Goal: Task Accomplishment & Management: Use online tool/utility

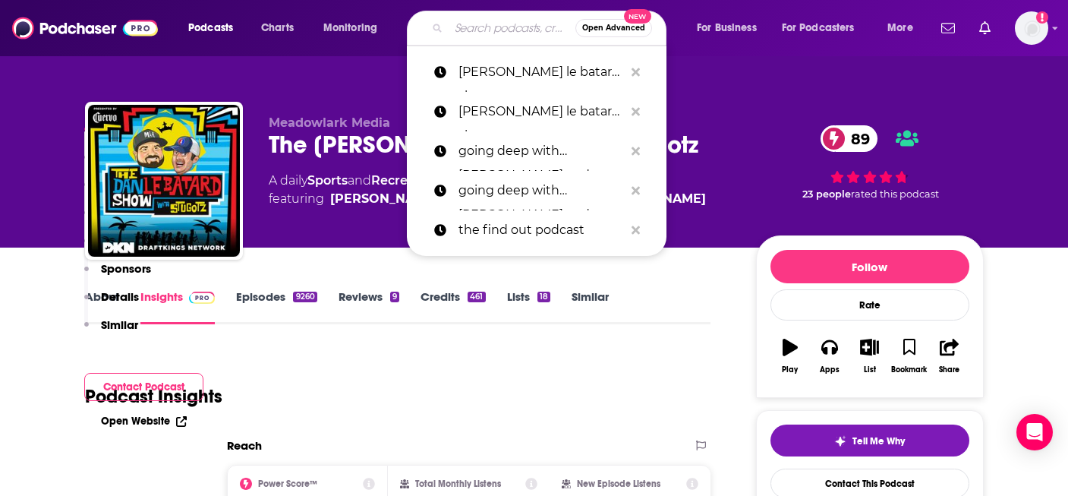
click at [463, 33] on input "Search podcasts, credits, & more..." at bounding box center [512, 28] width 127 height 24
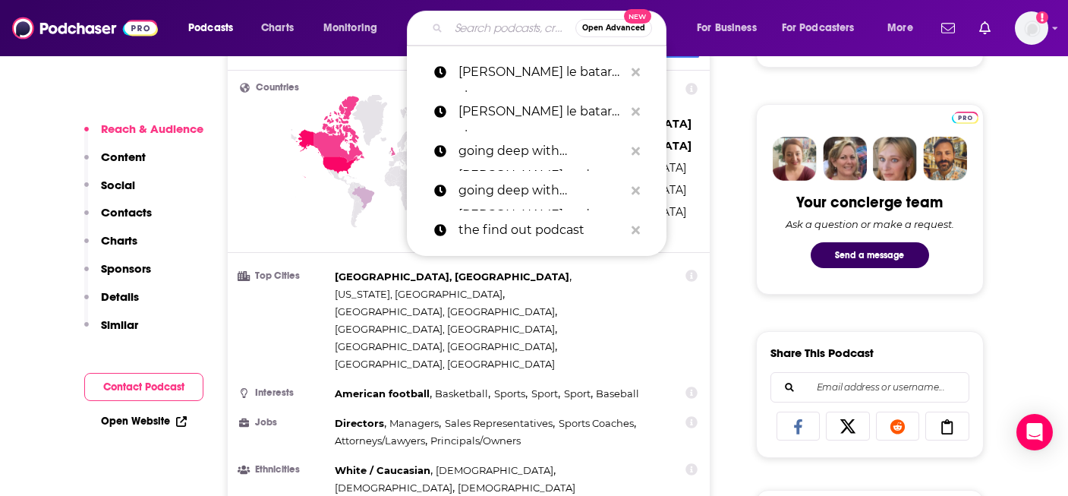
type input "e"
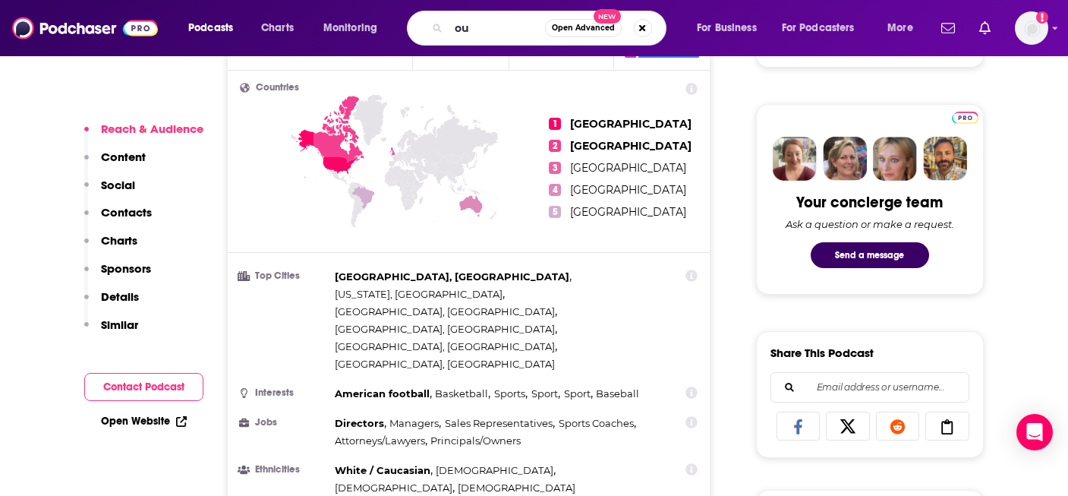
type input "o"
type input "sources and methods"
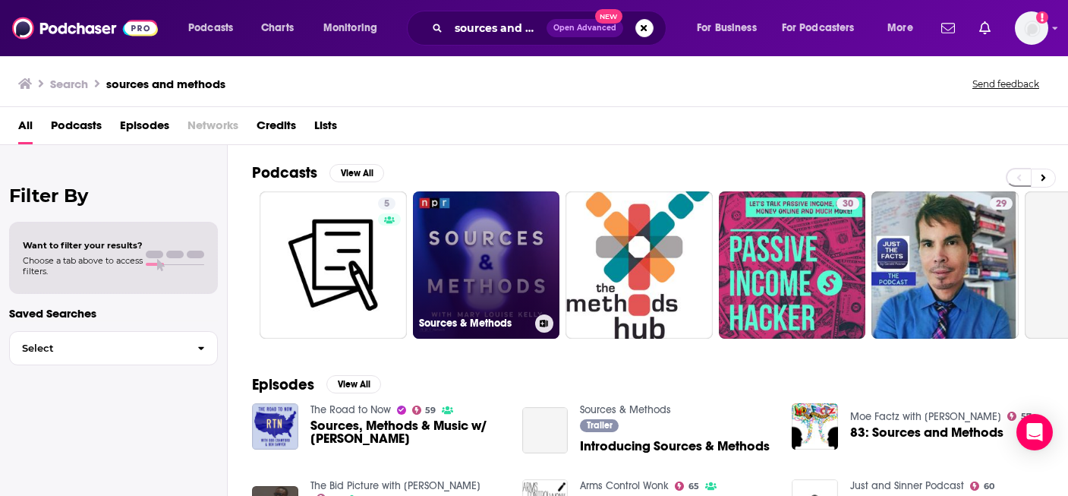
click at [469, 263] on link "Sources & Methods" at bounding box center [486, 264] width 147 height 147
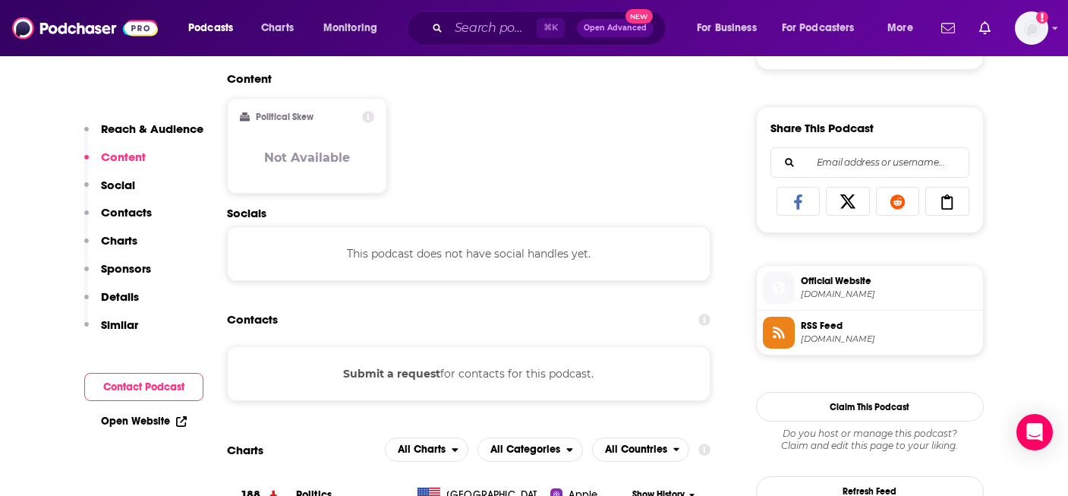
scroll to position [902, 0]
click at [125, 211] on p "Contacts" at bounding box center [126, 212] width 51 height 14
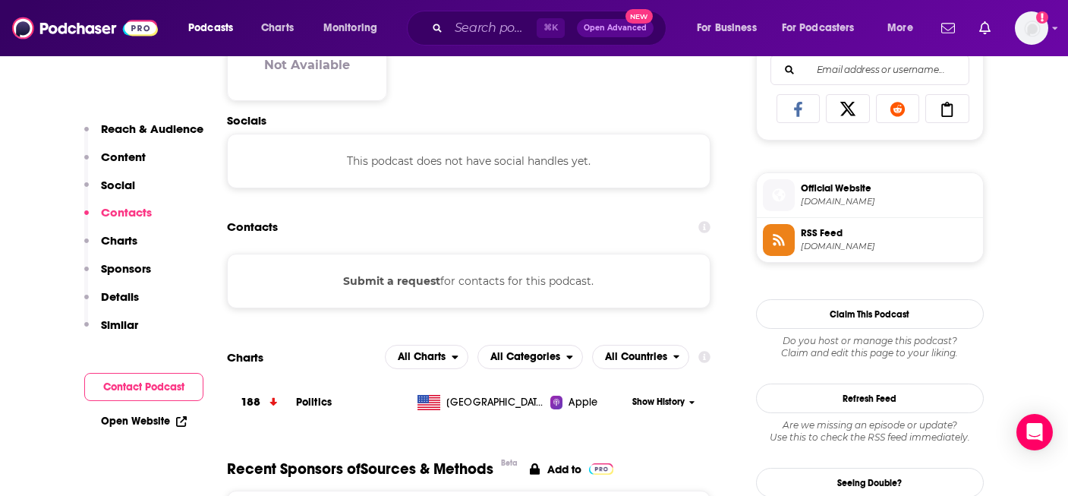
scroll to position [997, 0]
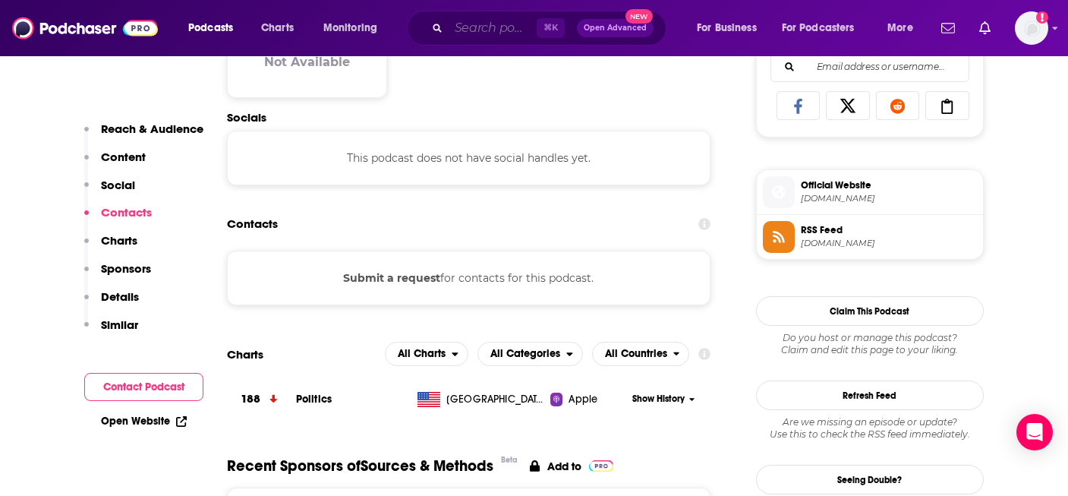
click at [476, 30] on input "Search podcasts, credits, & more..." at bounding box center [493, 28] width 88 height 24
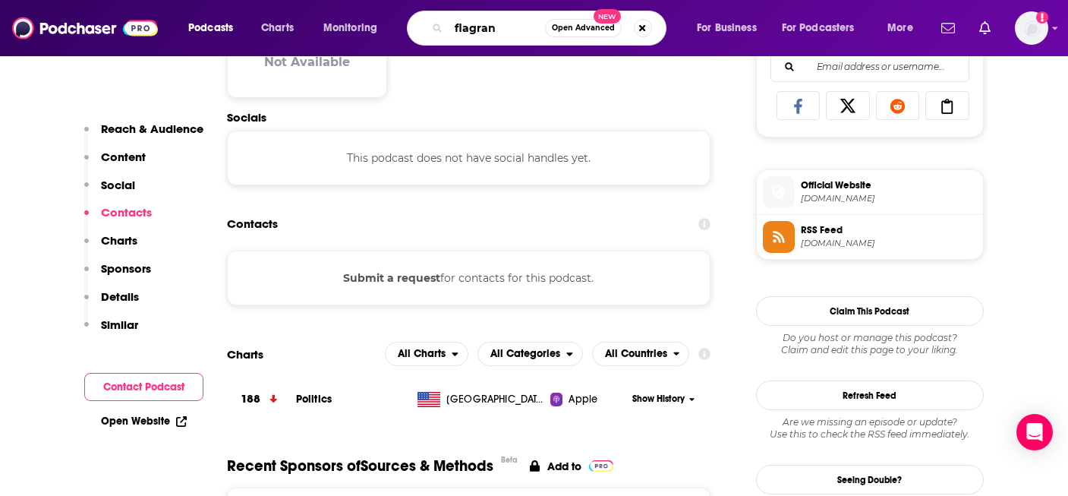
type input "flagrant"
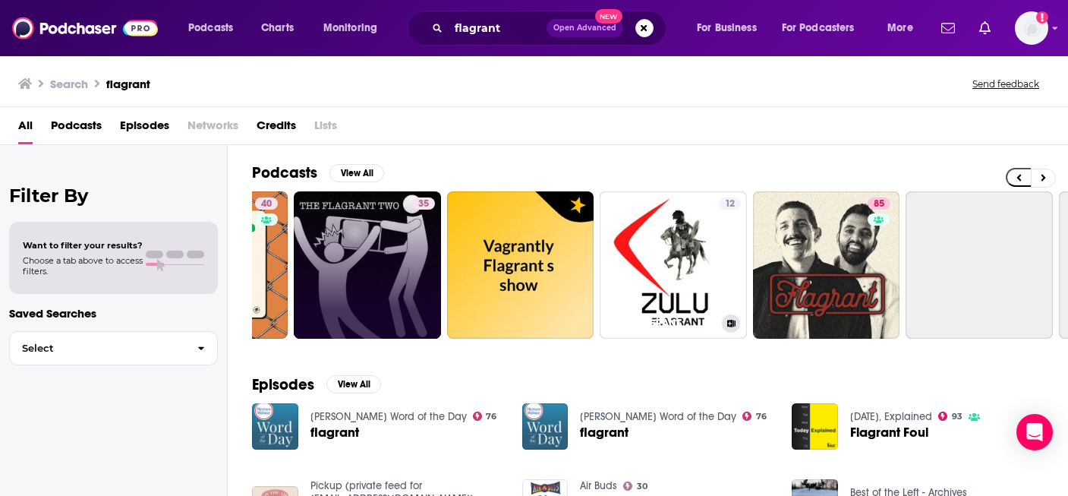
scroll to position [0, 326]
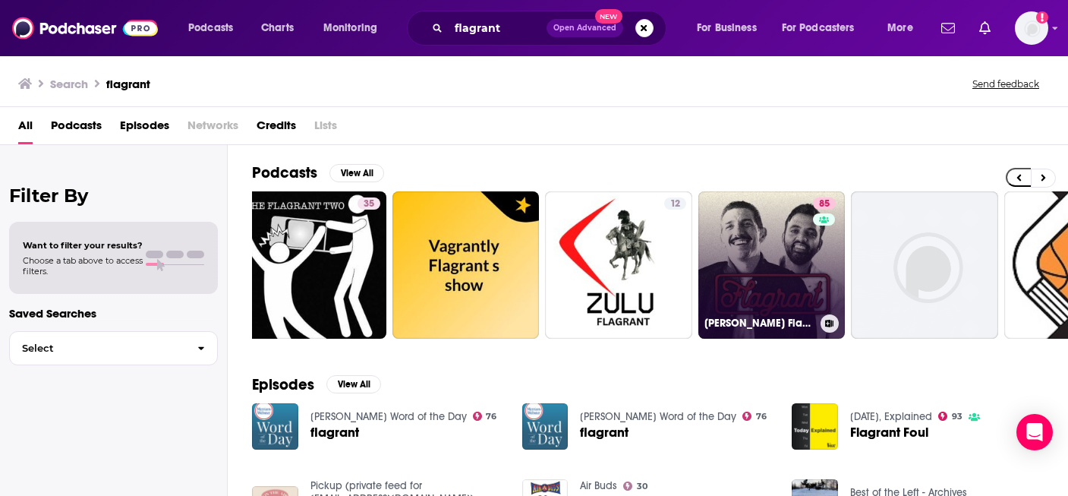
click at [758, 238] on link "85 [PERSON_NAME] Flagrant with [PERSON_NAME]" at bounding box center [771, 264] width 147 height 147
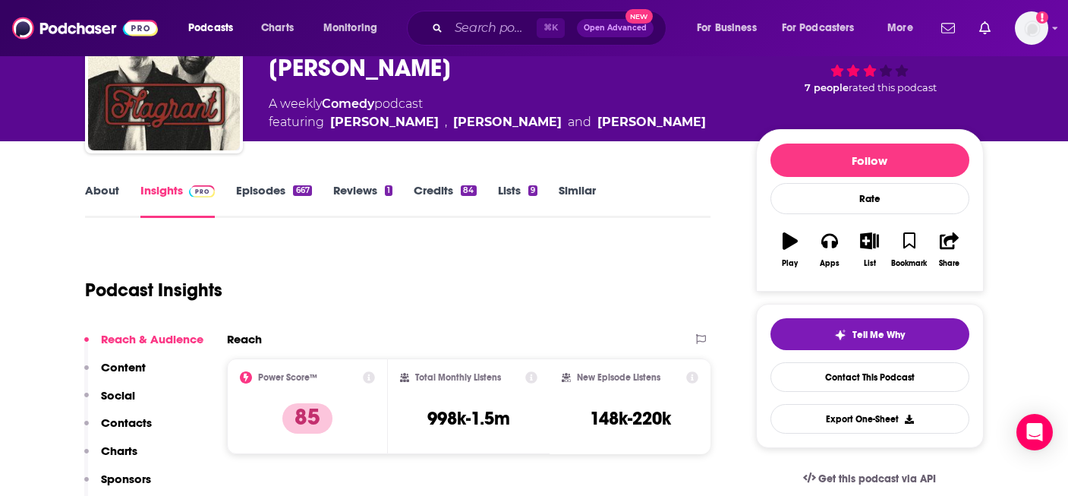
scroll to position [109, 0]
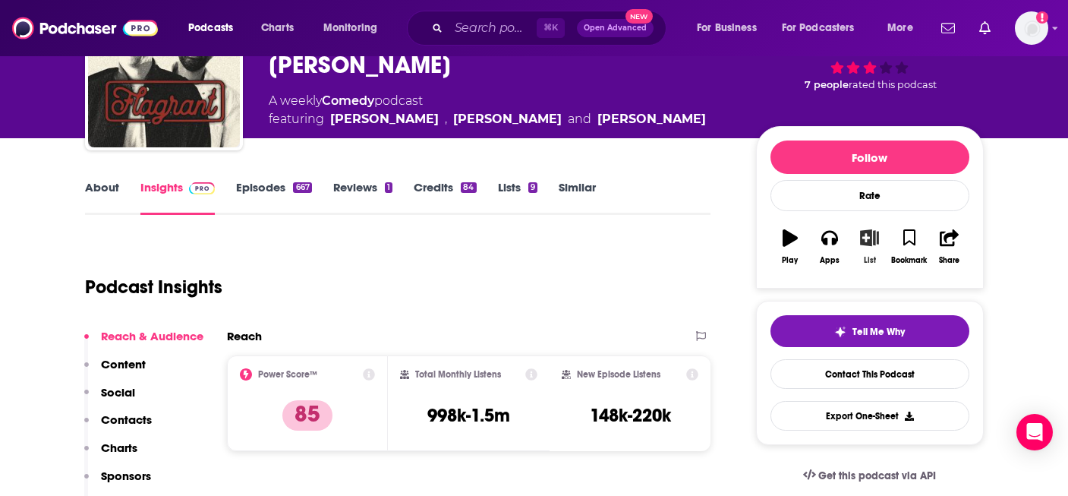
click at [871, 241] on icon "button" at bounding box center [869, 237] width 19 height 17
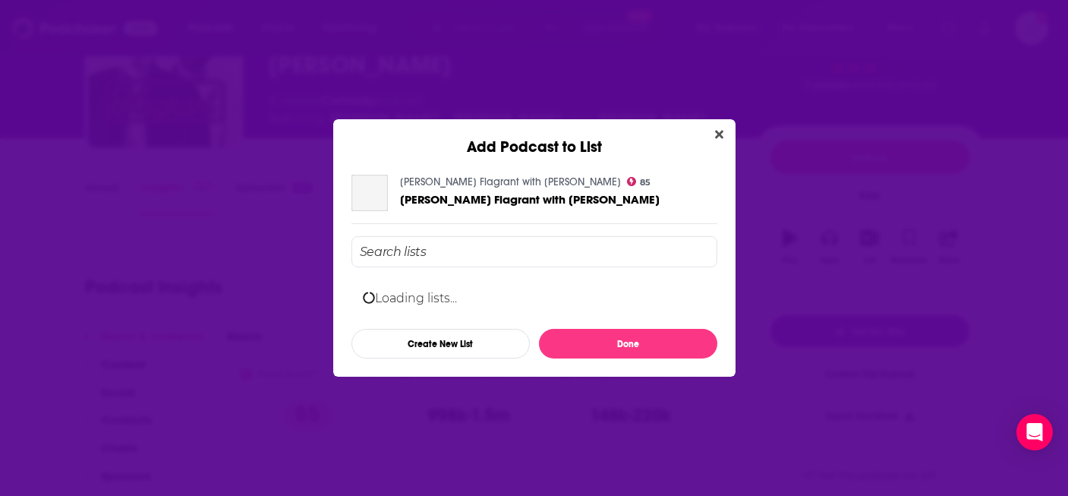
scroll to position [0, 0]
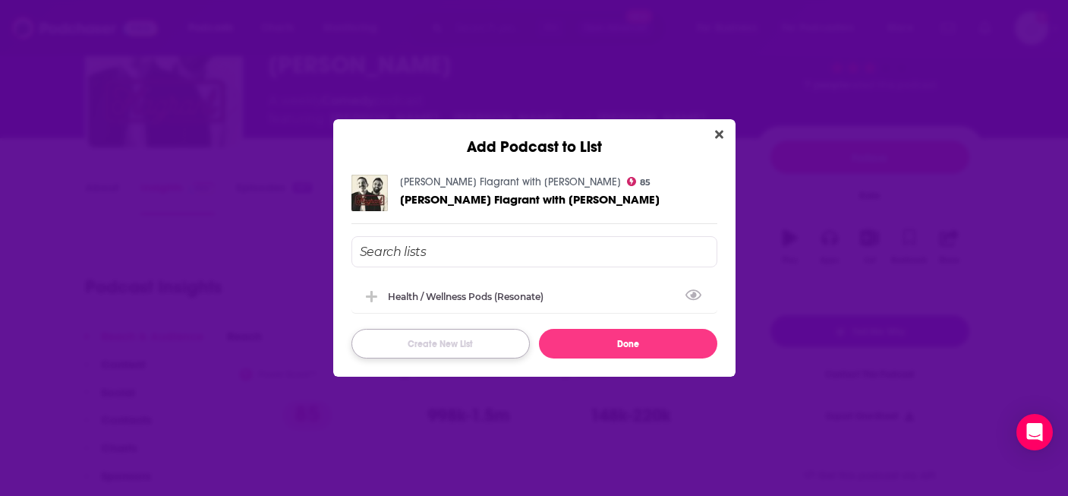
click at [446, 350] on button "Create New List" at bounding box center [440, 344] width 178 height 30
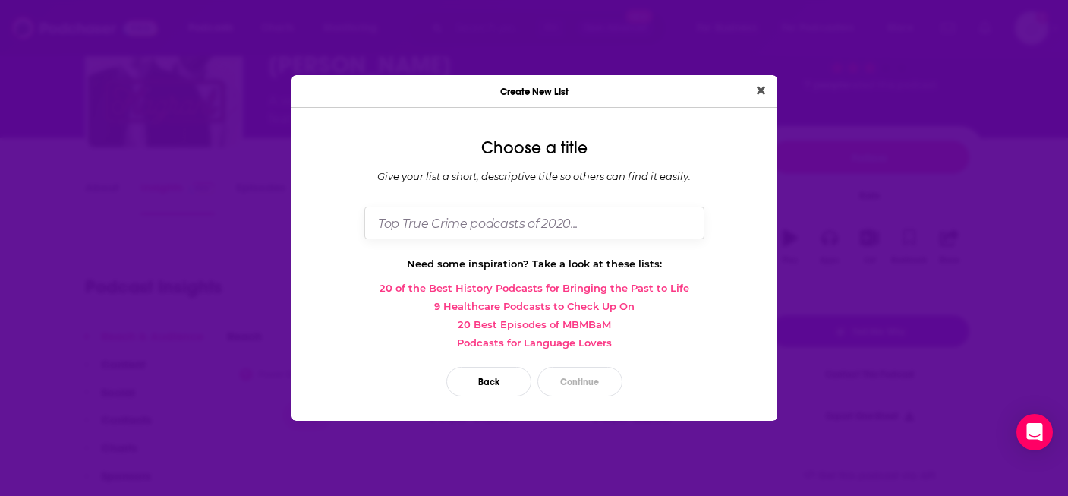
click at [427, 213] on input "Dialog" at bounding box center [534, 222] width 340 height 33
type input "R"
click at [766, 88] on button "Close" at bounding box center [761, 90] width 20 height 19
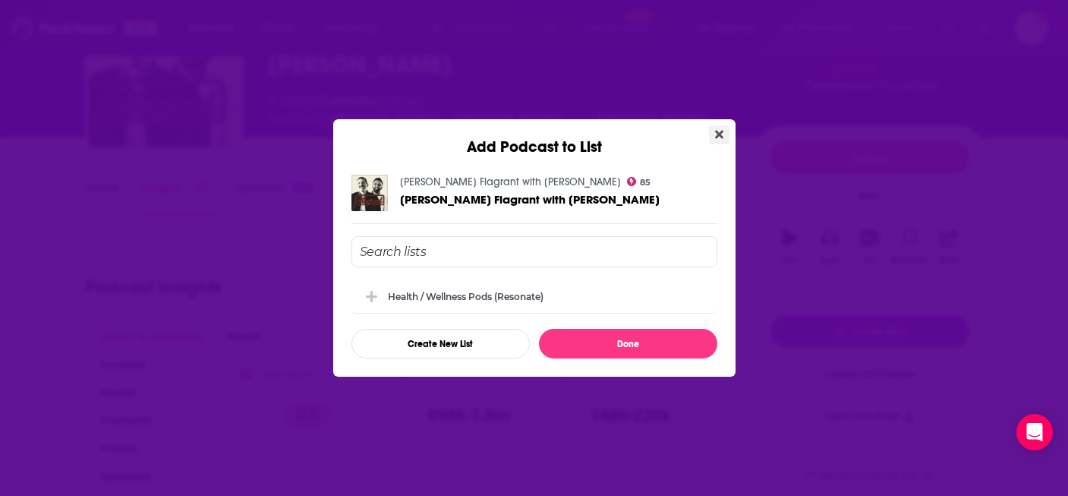
click at [716, 135] on icon "Close" at bounding box center [719, 135] width 8 height 8
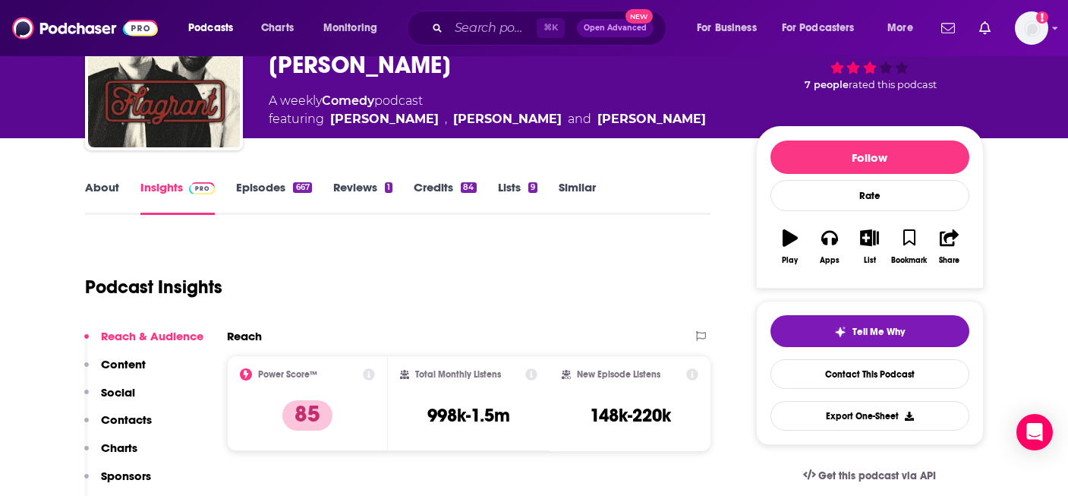
scroll to position [109, 0]
click at [862, 247] on button "List" at bounding box center [868, 246] width 39 height 55
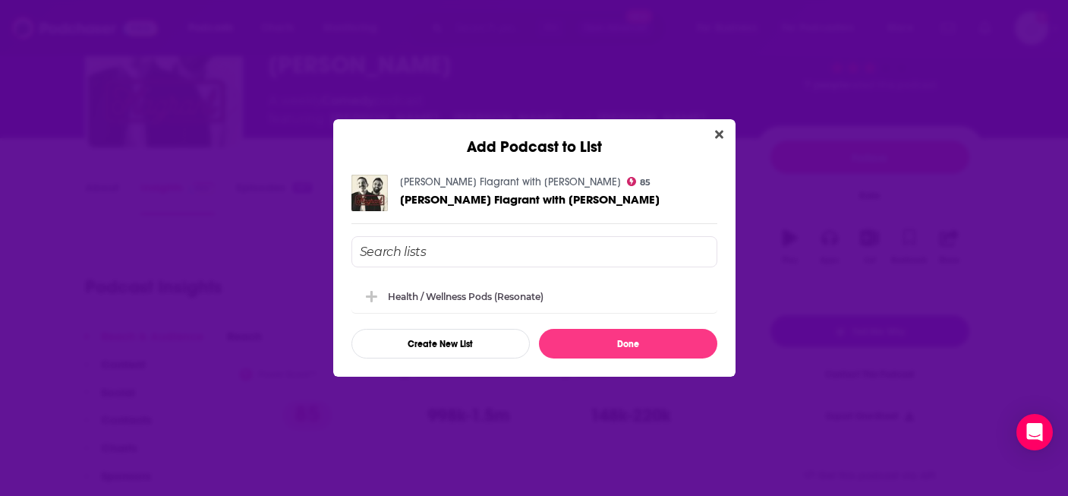
scroll to position [0, 0]
click at [416, 349] on button "Create New List" at bounding box center [440, 344] width 178 height 30
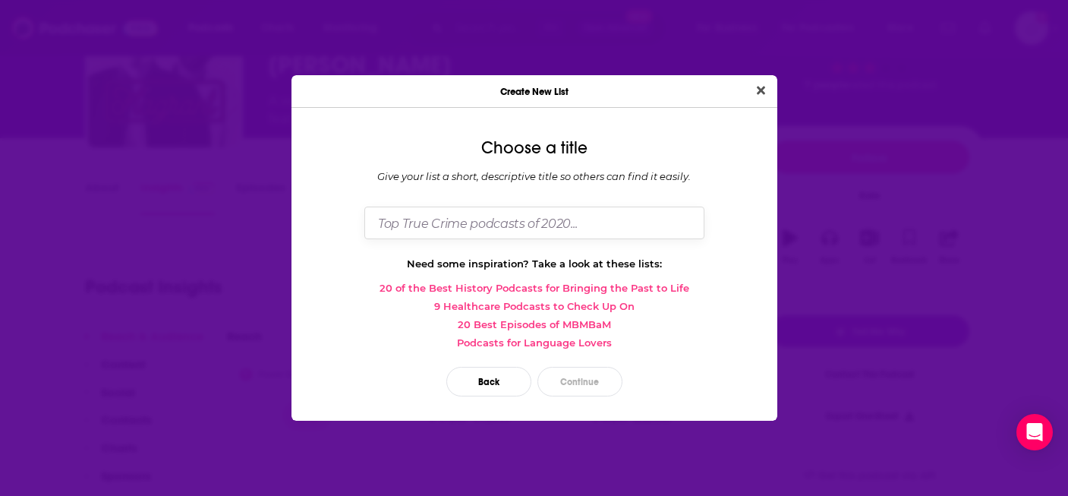
click at [430, 216] on input "Dialog" at bounding box center [534, 222] width 340 height 33
type input "Manoverse (Resonate)"
click at [566, 376] on button "Continue" at bounding box center [579, 382] width 85 height 30
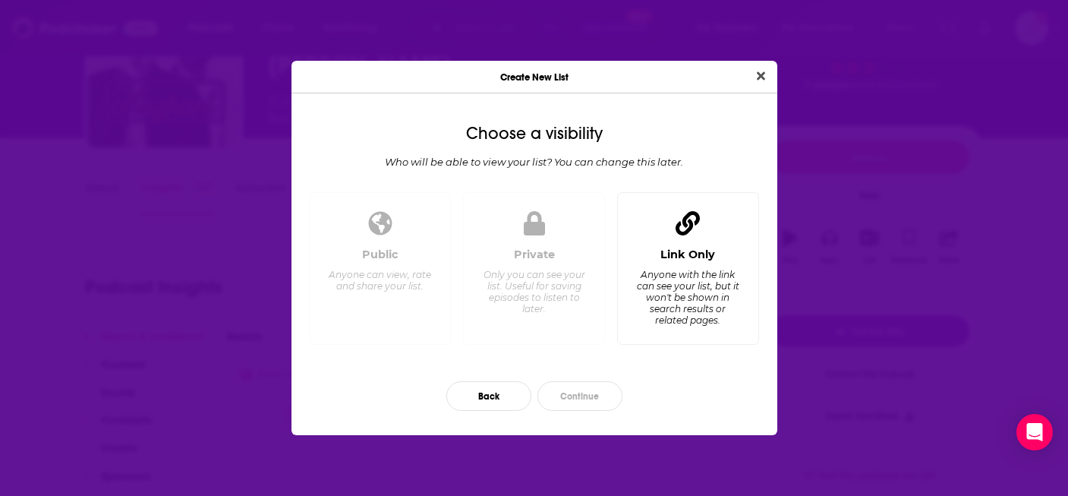
click at [713, 245] on div "Link Only Anyone with the link can see your list, but it won't be shown in sear…" at bounding box center [688, 268] width 142 height 153
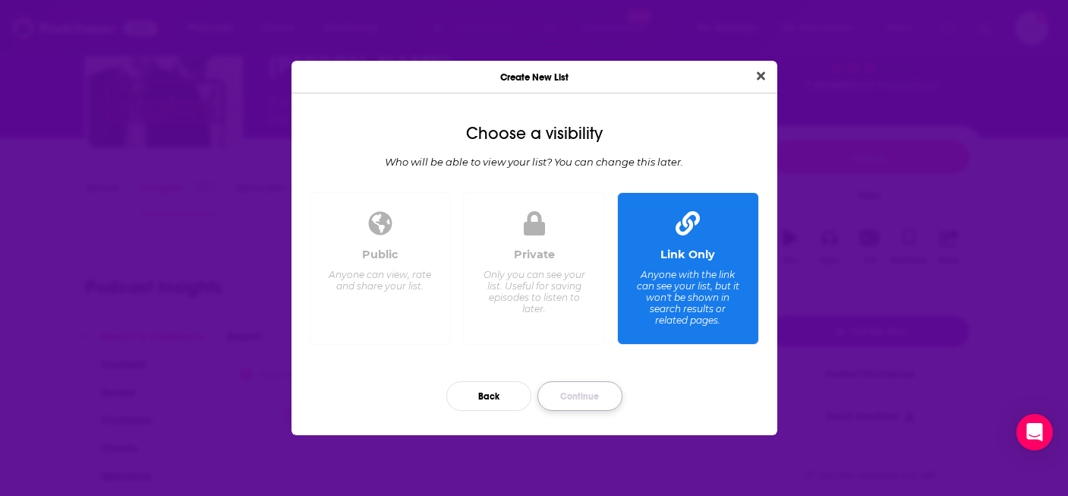
click at [566, 405] on button "Continue" at bounding box center [579, 396] width 85 height 30
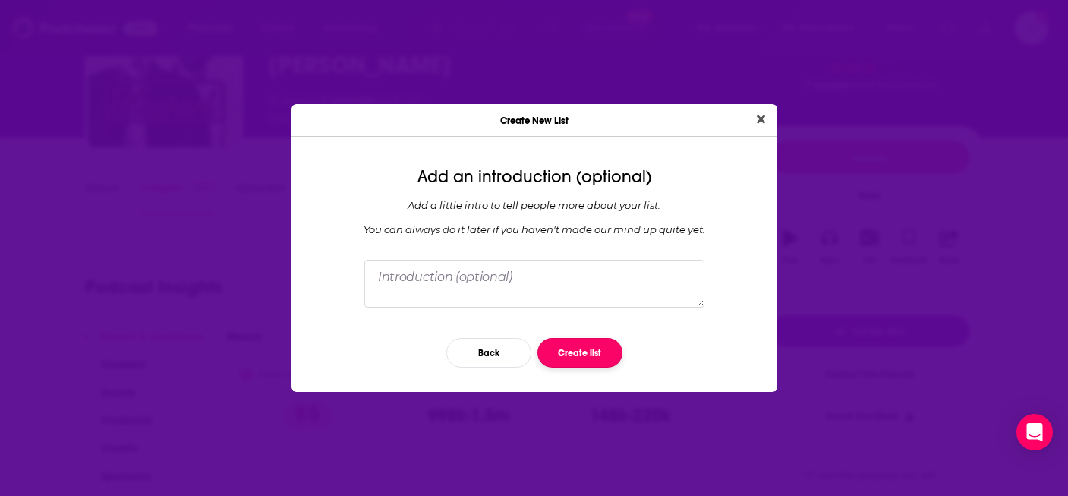
click at [577, 348] on button "Create list" at bounding box center [579, 353] width 85 height 30
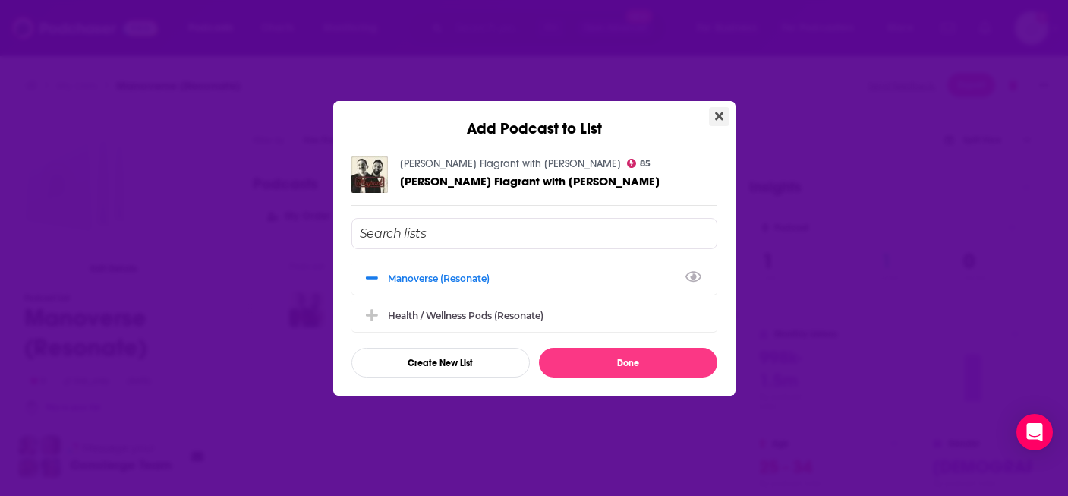
click at [721, 115] on icon "Close" at bounding box center [719, 116] width 8 height 12
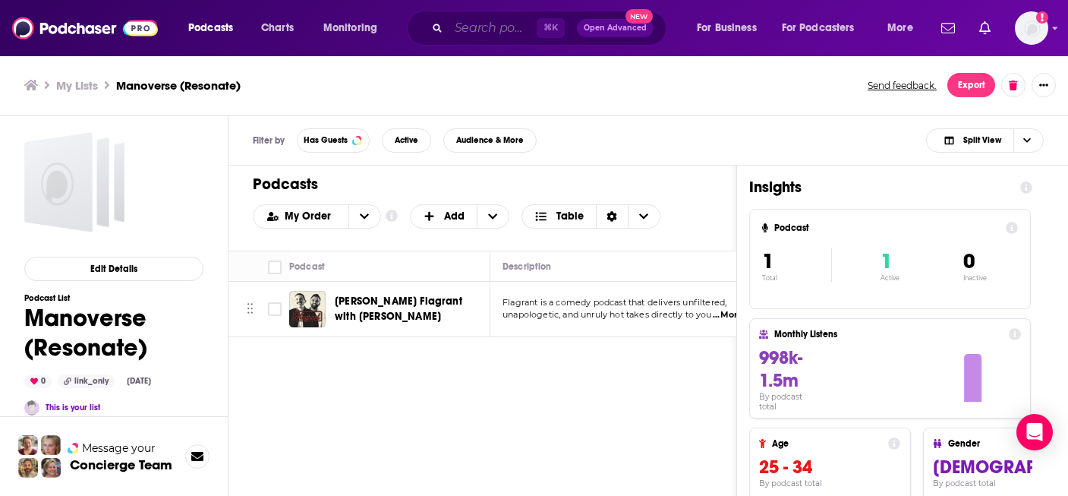
click at [486, 28] on input "Search podcasts, credits, & more..." at bounding box center [493, 28] width 88 height 24
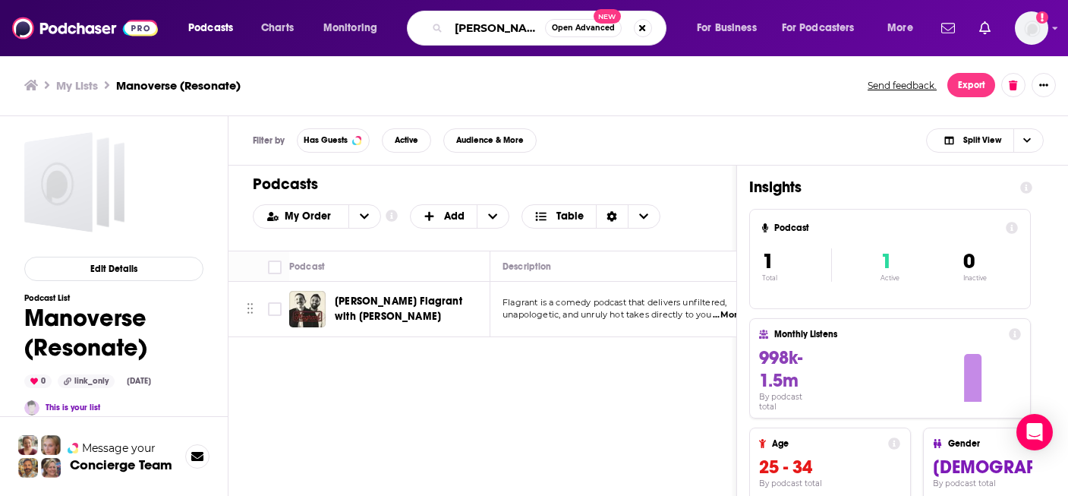
type input "[PERSON_NAME] le batard"
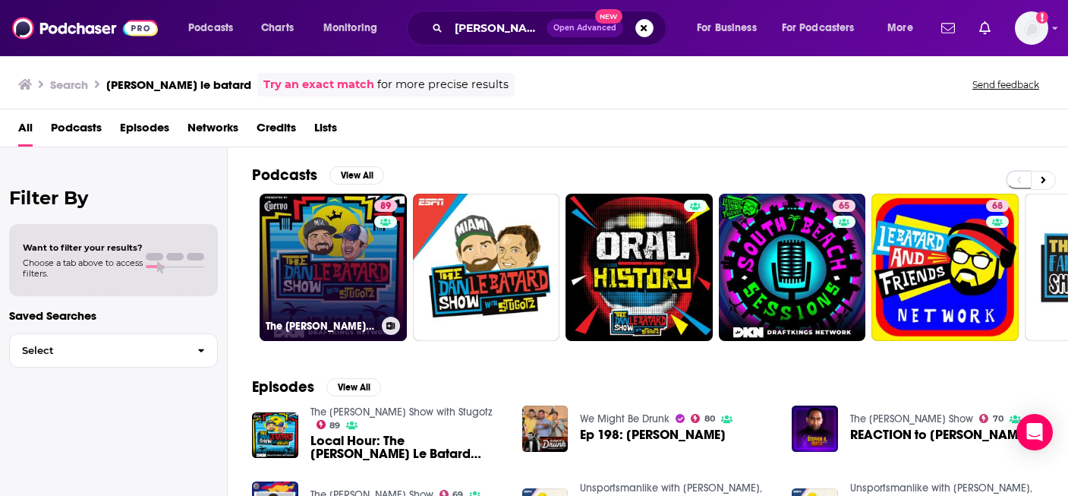
click at [325, 233] on link "89 The [PERSON_NAME] Le Batard Show with Stugotz" at bounding box center [333, 267] width 147 height 147
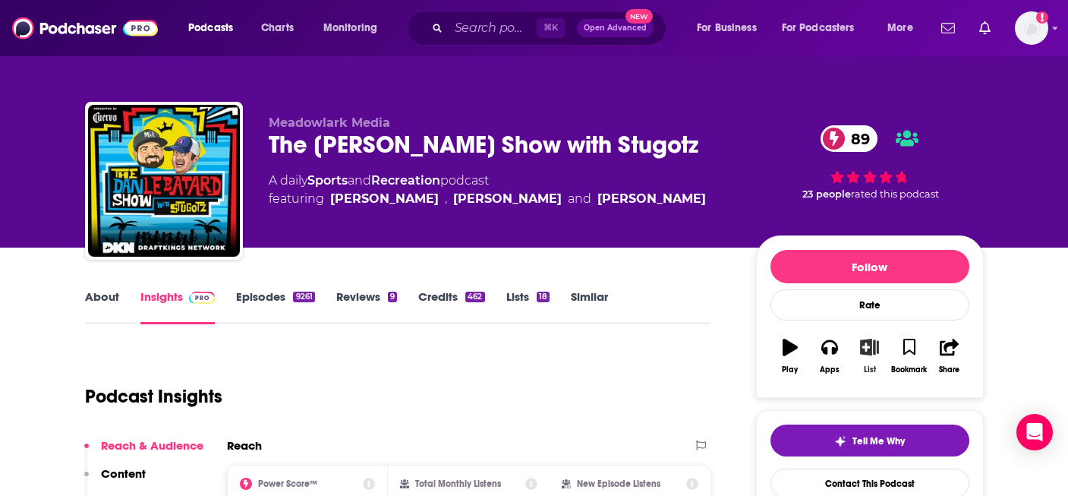
click at [872, 347] on icon "button" at bounding box center [869, 346] width 19 height 17
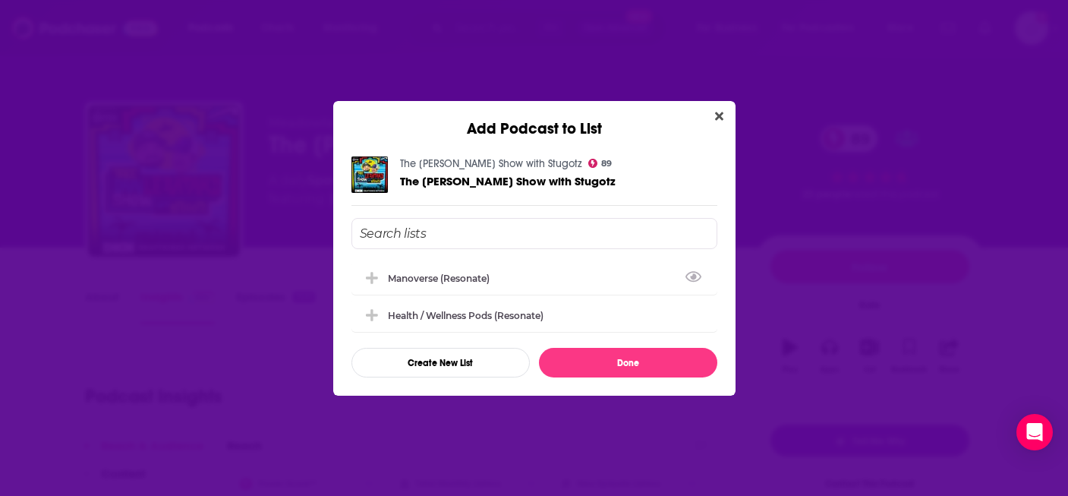
click at [461, 231] on input "Add Podcast To List" at bounding box center [534, 233] width 366 height 31
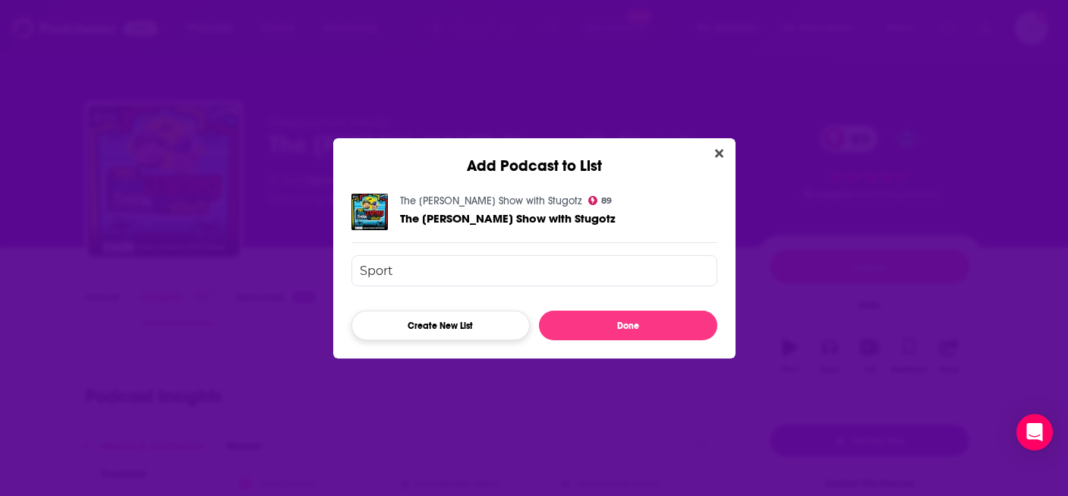
type input "Sport"
click at [439, 320] on button "Create New List" at bounding box center [440, 325] width 178 height 30
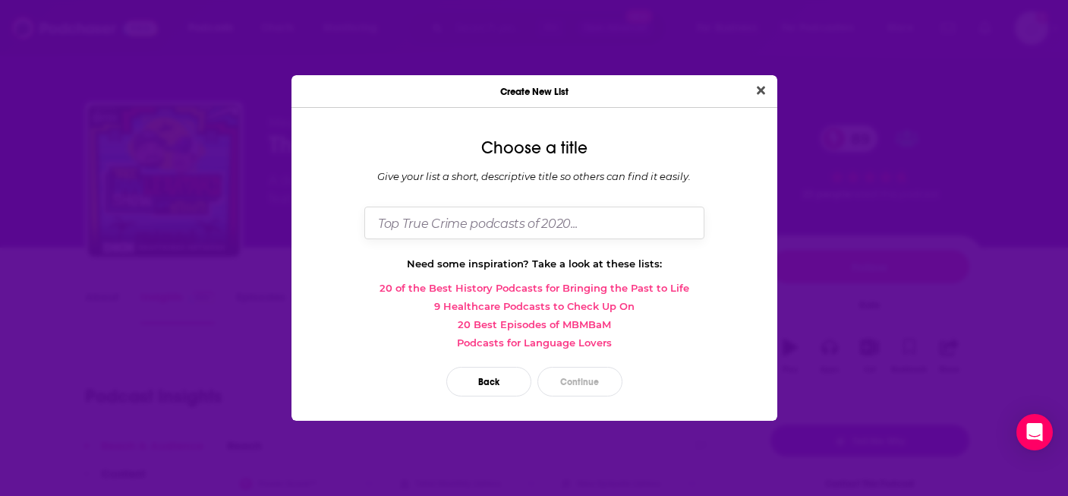
click at [458, 232] on input "Dialog" at bounding box center [534, 222] width 340 height 33
type input "Sports (Resonate)"
click at [569, 372] on button "Continue" at bounding box center [579, 382] width 85 height 30
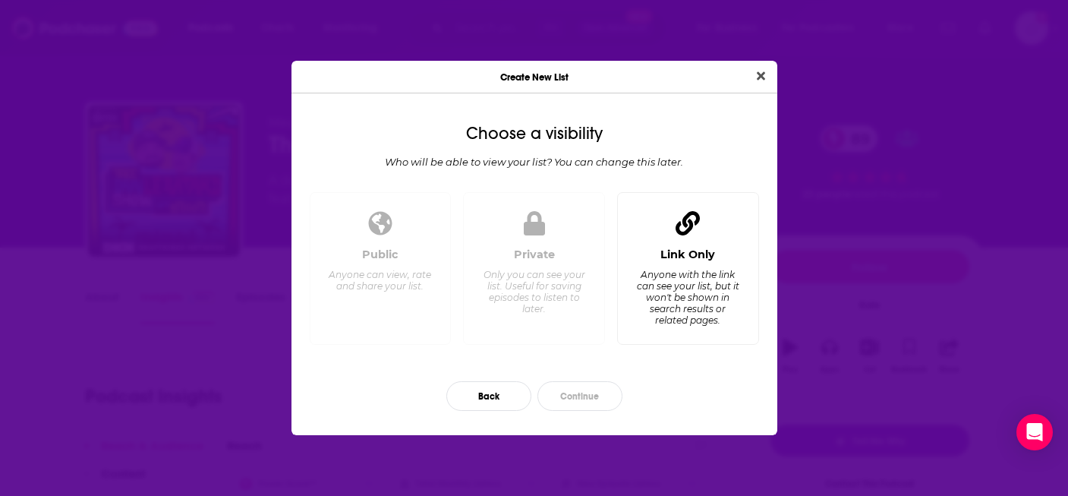
click at [683, 231] on icon "Dialog" at bounding box center [687, 223] width 24 height 24
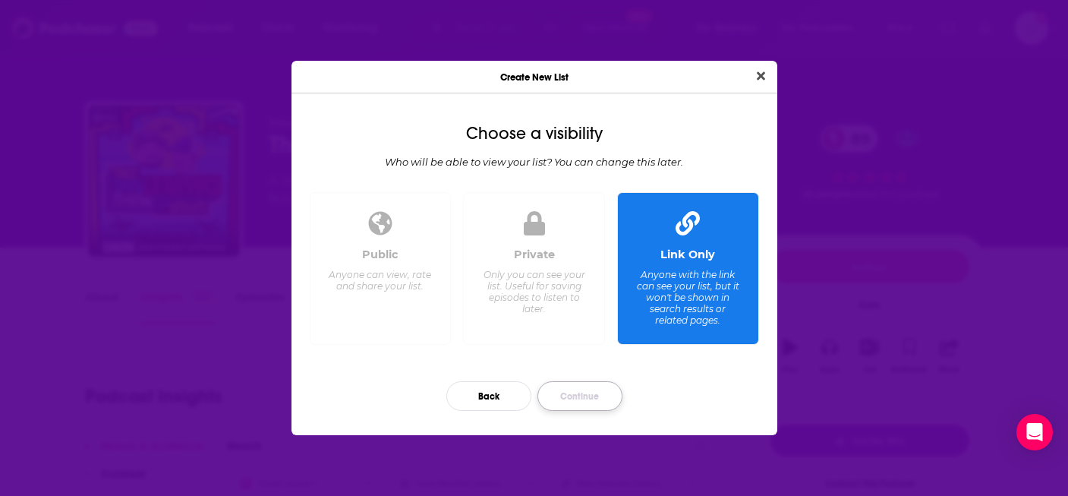
click at [593, 392] on button "Continue" at bounding box center [579, 396] width 85 height 30
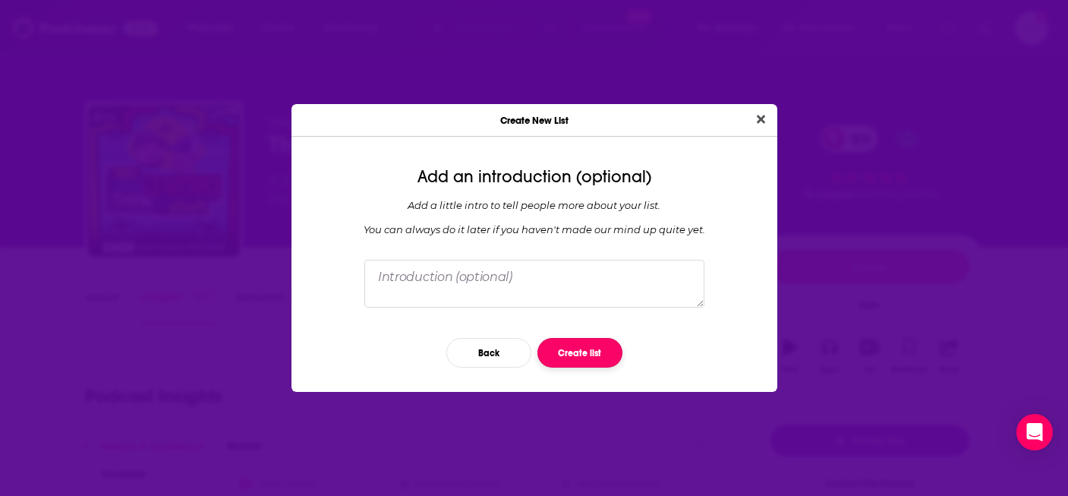
click at [601, 346] on button "Create list" at bounding box center [579, 353] width 85 height 30
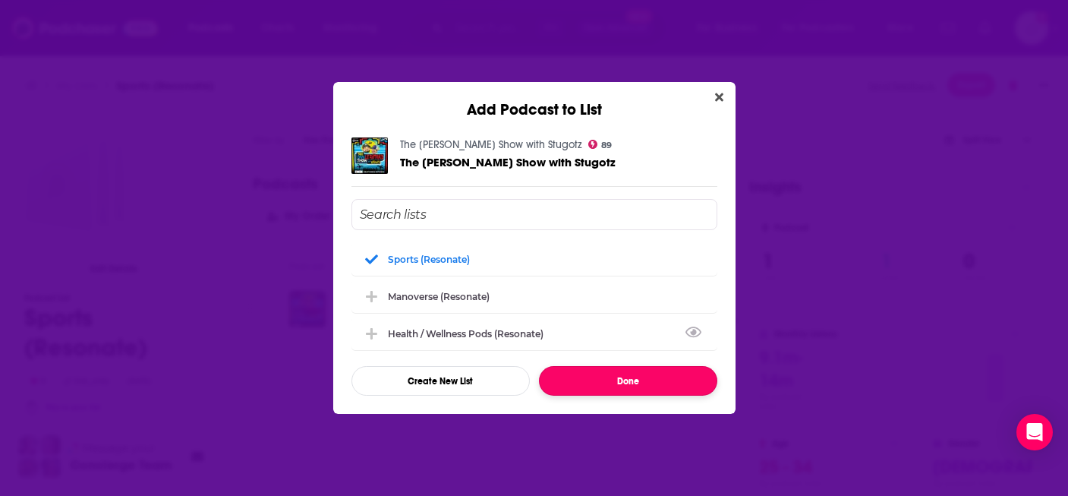
click at [612, 367] on button "Done" at bounding box center [628, 381] width 178 height 30
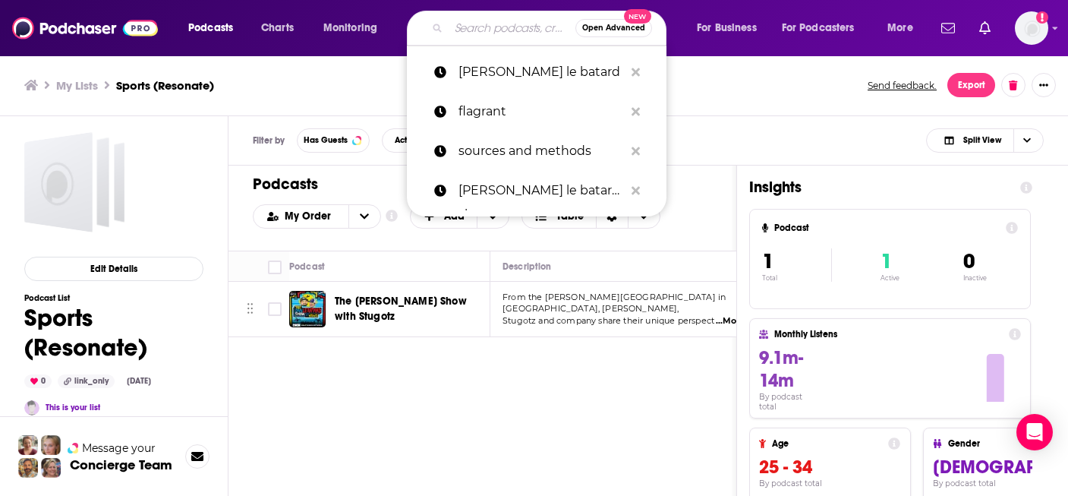
click at [488, 33] on input "Search podcasts, credits, & more..." at bounding box center [512, 28] width 127 height 24
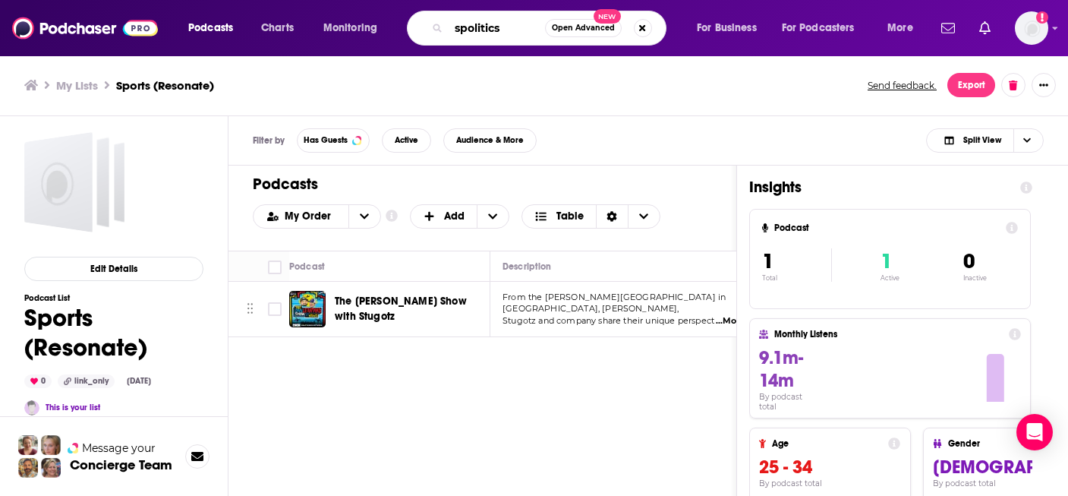
type input "spolitics"
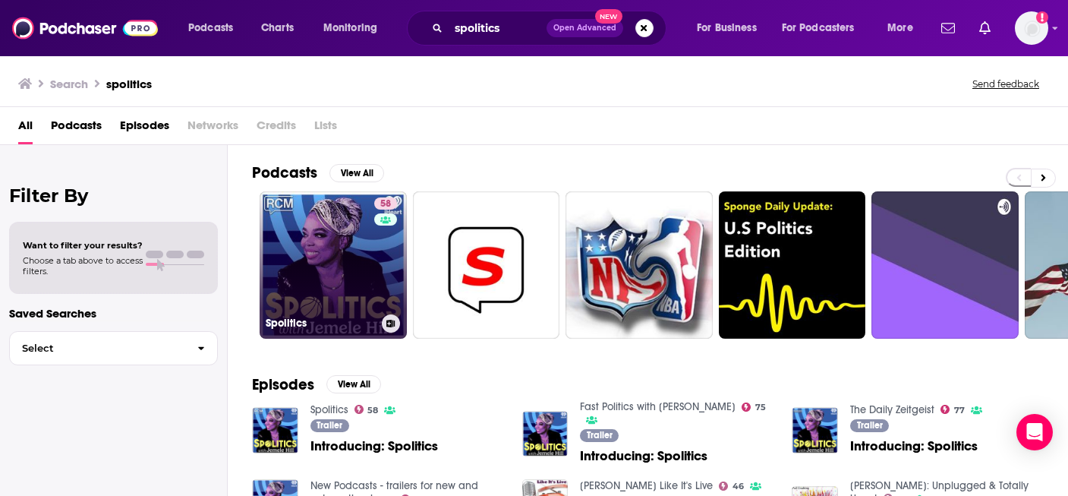
click at [348, 241] on link "58 Spolitics" at bounding box center [333, 264] width 147 height 147
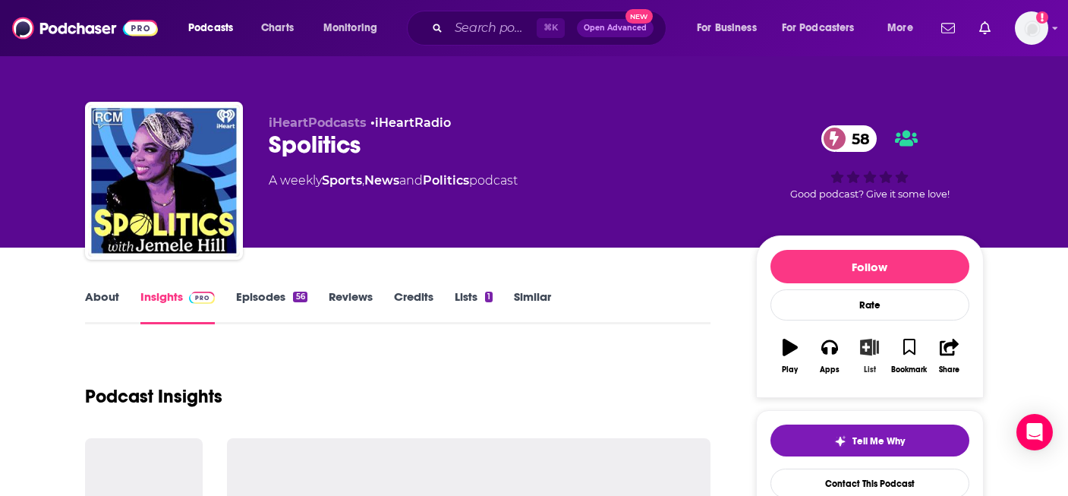
click at [864, 348] on icon "button" at bounding box center [869, 346] width 19 height 17
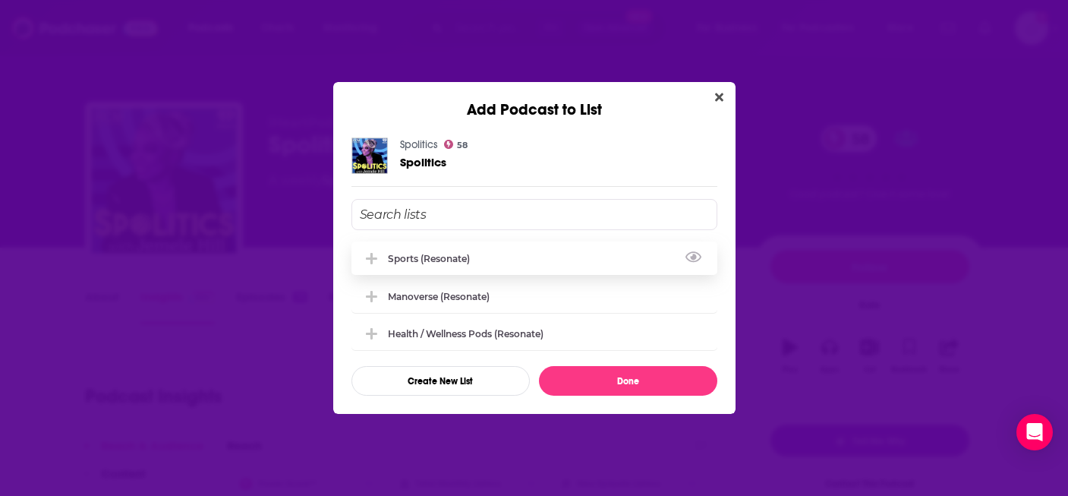
click at [444, 251] on div "Sports (Resonate)" at bounding box center [534, 257] width 366 height 33
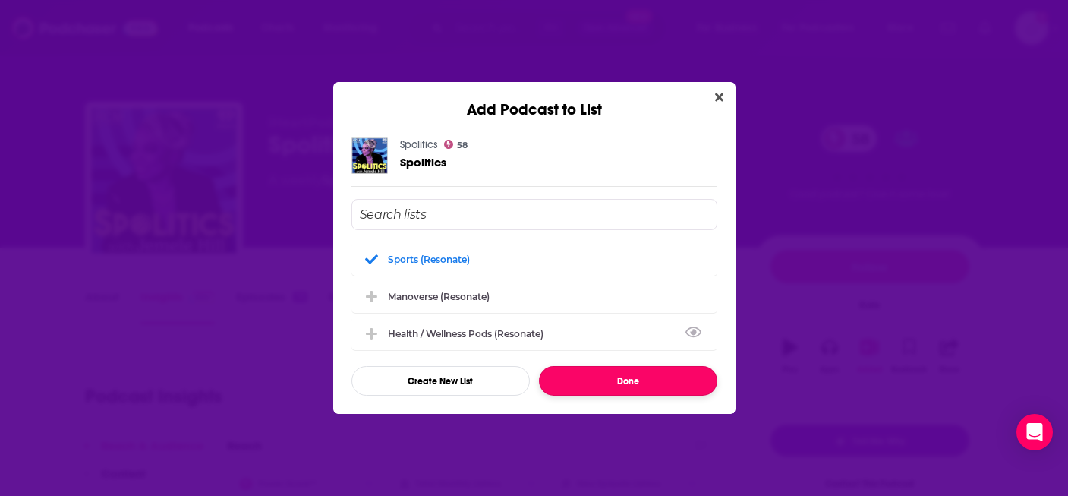
click at [641, 388] on button "Done" at bounding box center [628, 381] width 178 height 30
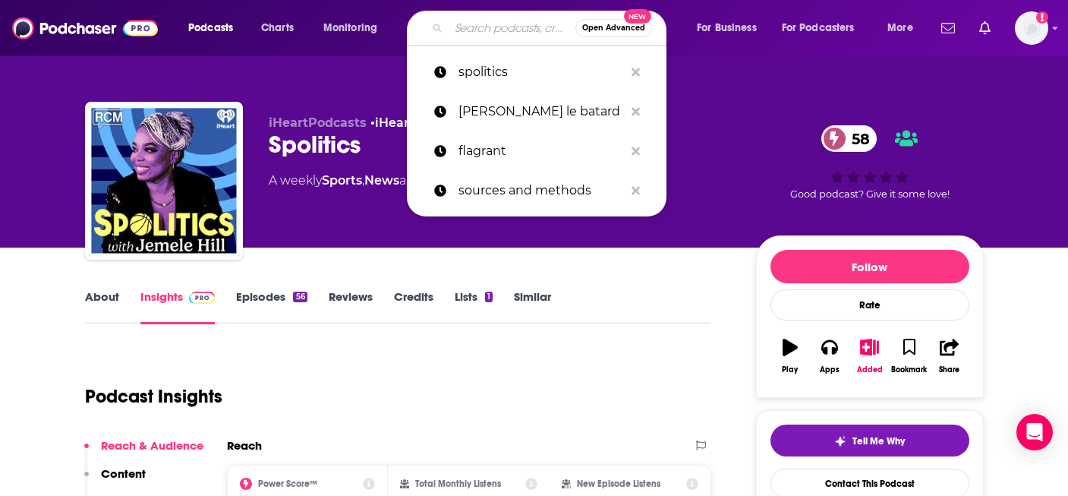
click at [463, 28] on input "Search podcasts, credits, & more..." at bounding box center [512, 28] width 127 height 24
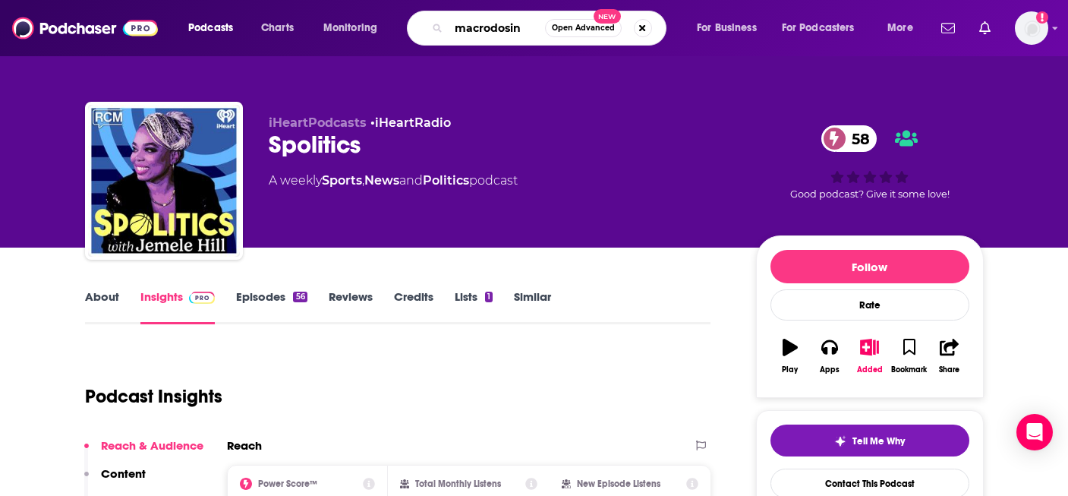
type input "macrodosing"
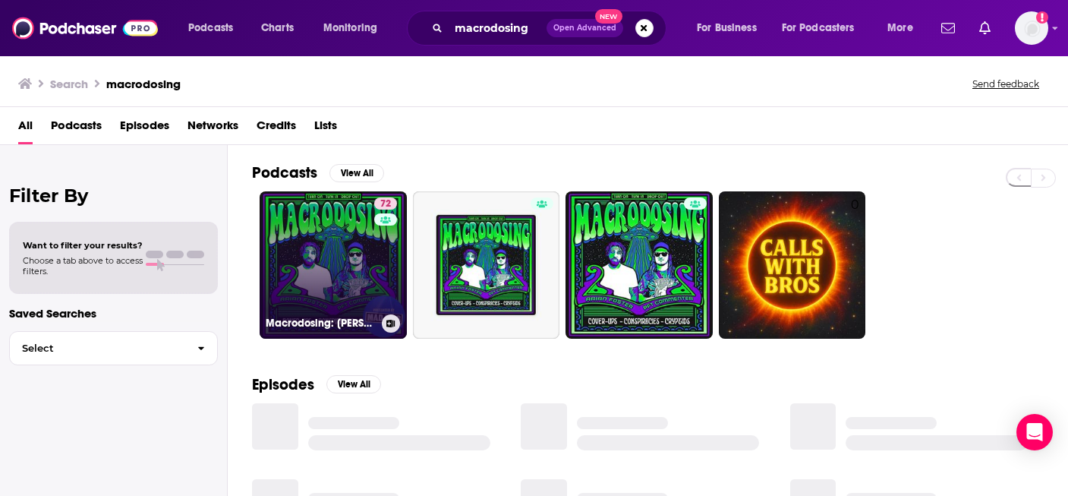
click at [366, 251] on link "72 Macrodosing: [PERSON_NAME] and PFT Commenter" at bounding box center [333, 264] width 147 height 147
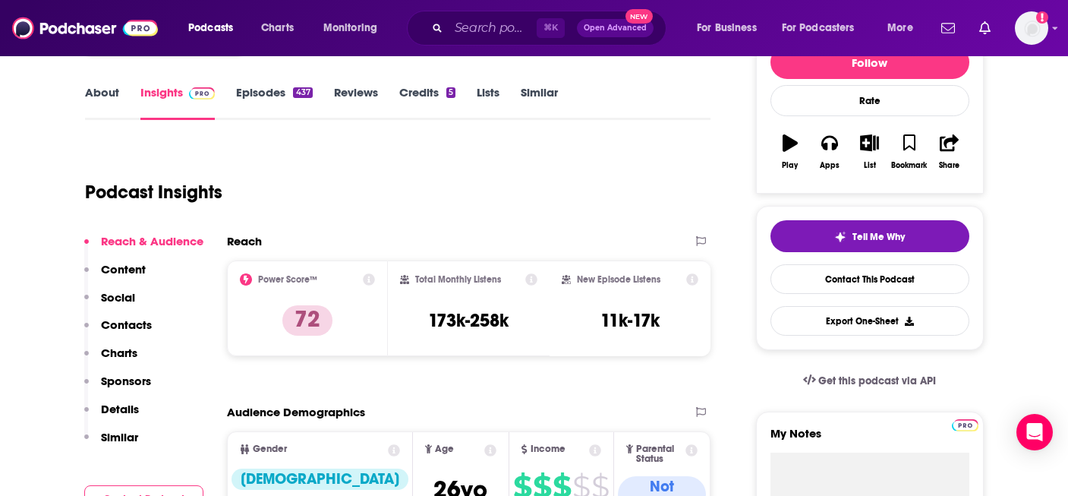
scroll to position [167, 0]
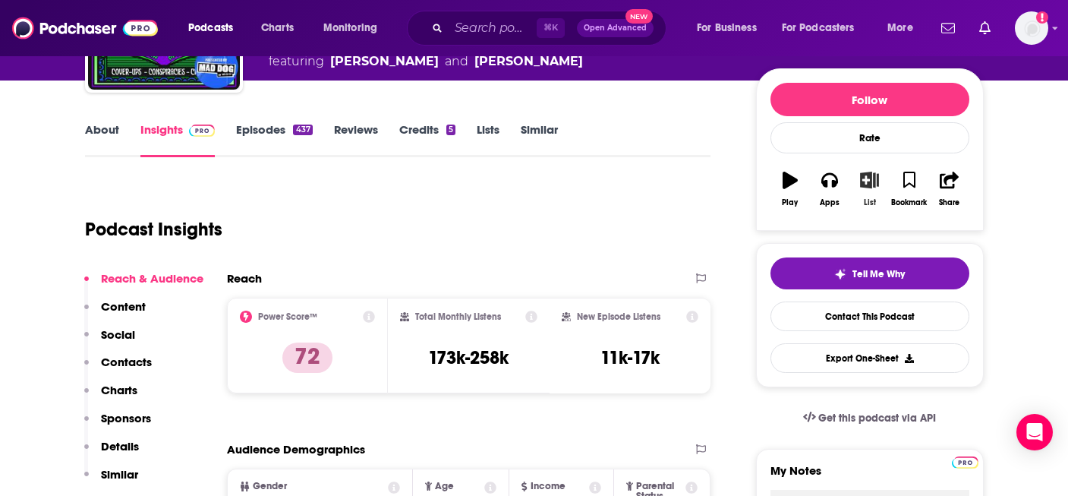
click at [871, 184] on icon "button" at bounding box center [869, 180] width 19 height 17
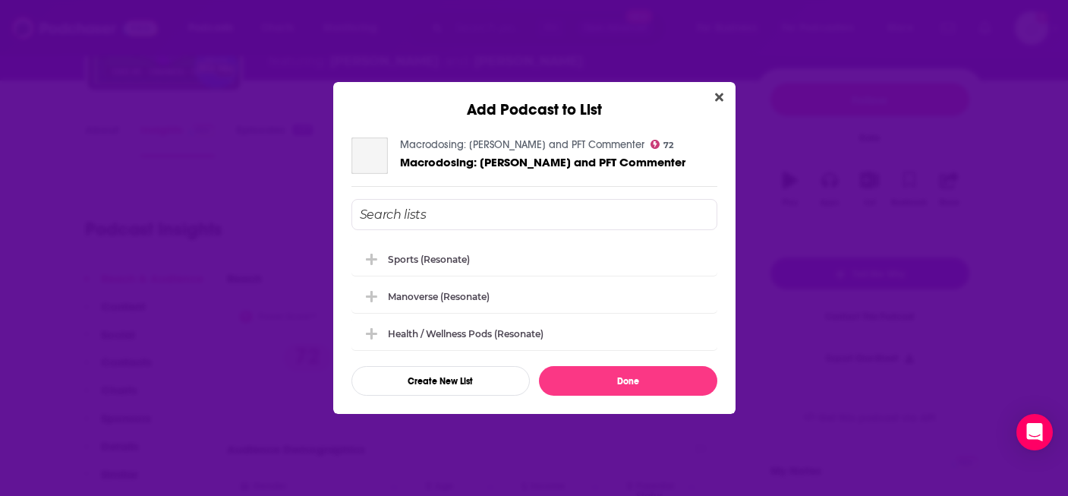
scroll to position [0, 0]
click at [441, 259] on div "Sports (Resonate)" at bounding box center [433, 258] width 91 height 11
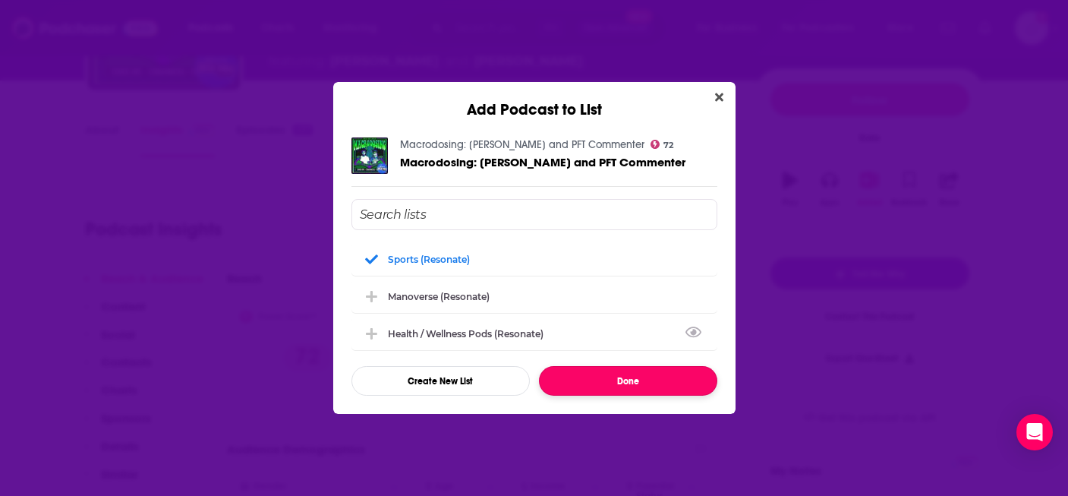
click at [616, 373] on button "Done" at bounding box center [628, 381] width 178 height 30
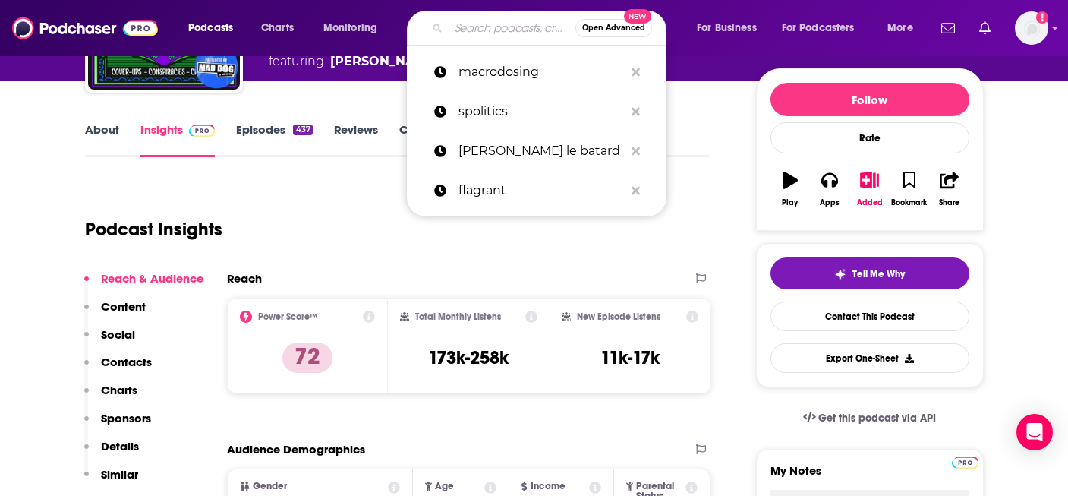
click at [499, 21] on input "Search podcasts, credits, & more..." at bounding box center [512, 28] width 127 height 24
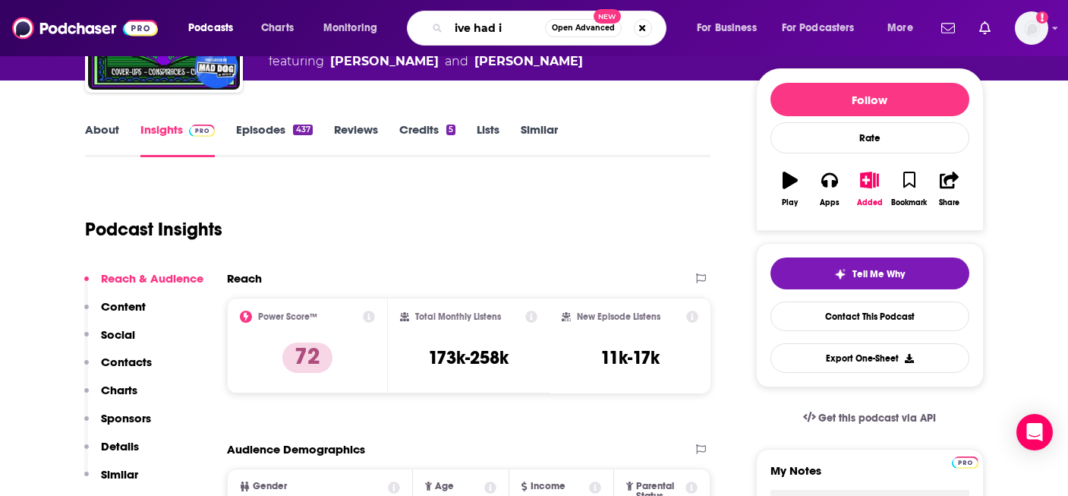
type input "ive had it"
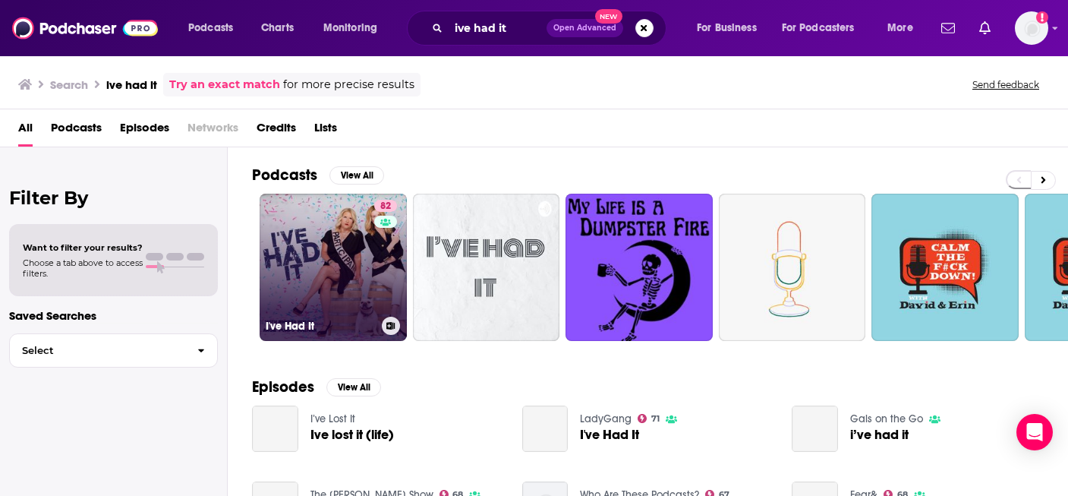
click at [306, 245] on link "82 I've Had It" at bounding box center [333, 267] width 147 height 147
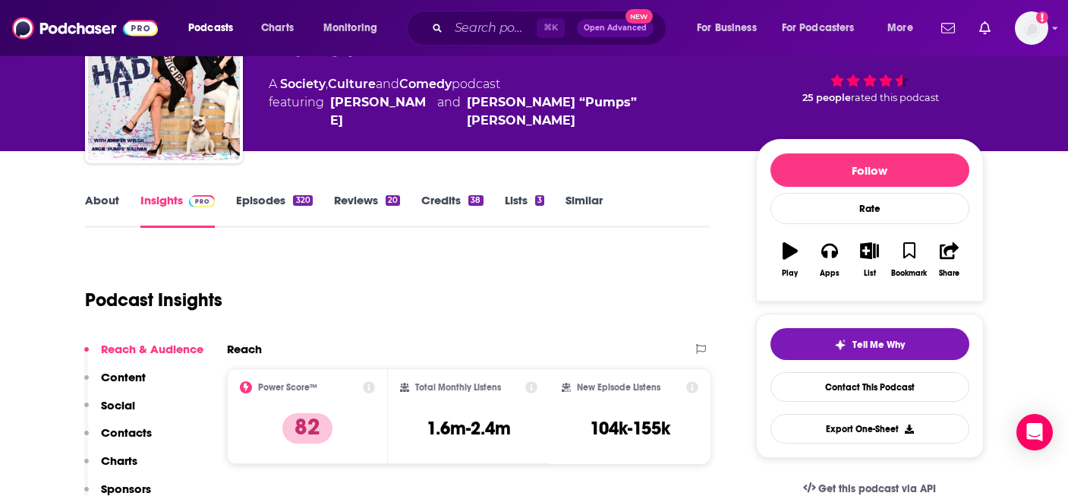
scroll to position [87, 0]
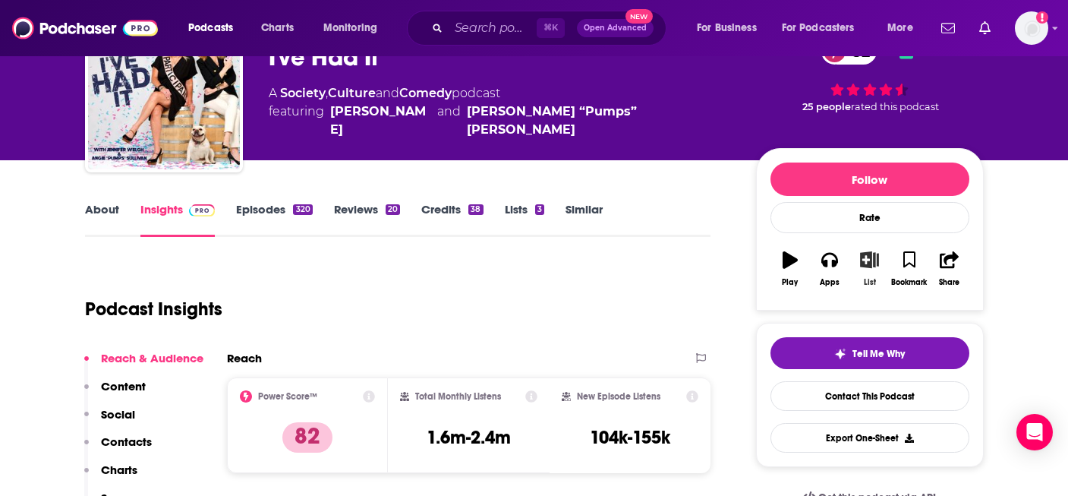
click at [875, 256] on icon "button" at bounding box center [869, 259] width 19 height 17
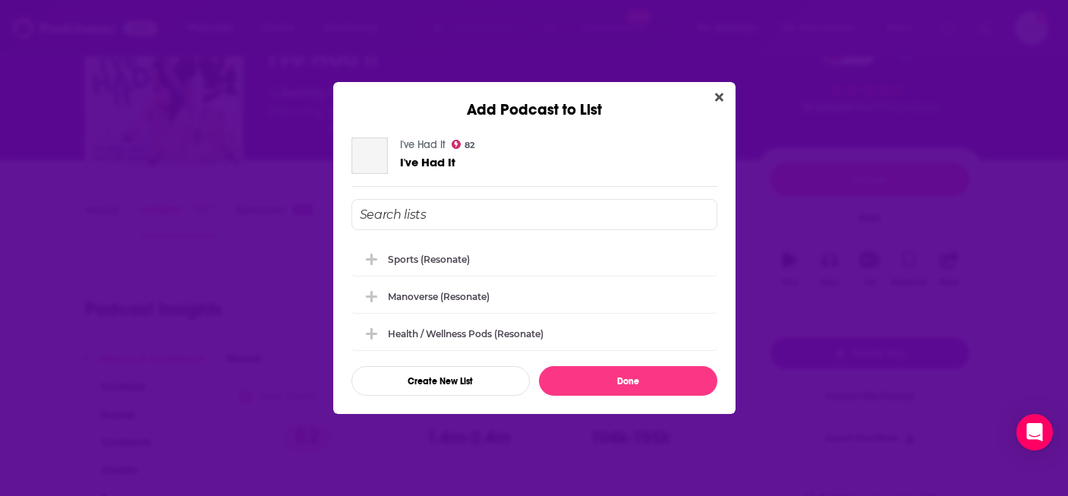
scroll to position [0, 0]
click at [462, 376] on button "Create New List" at bounding box center [440, 381] width 178 height 30
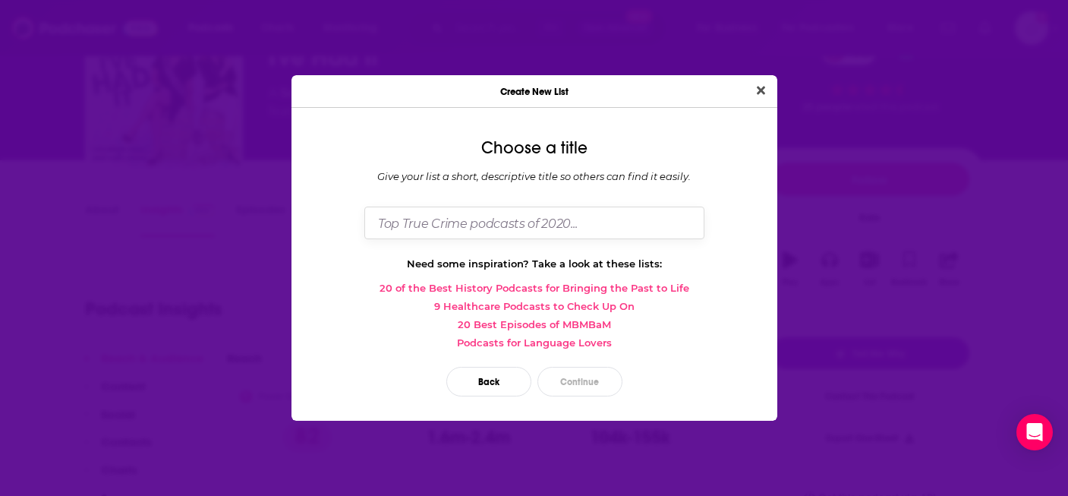
click at [486, 224] on input "Dialog" at bounding box center [534, 222] width 340 height 33
type input "C"
type input "Cultural Thought Leaders / Politics"
click at [570, 377] on button "Continue" at bounding box center [579, 382] width 85 height 30
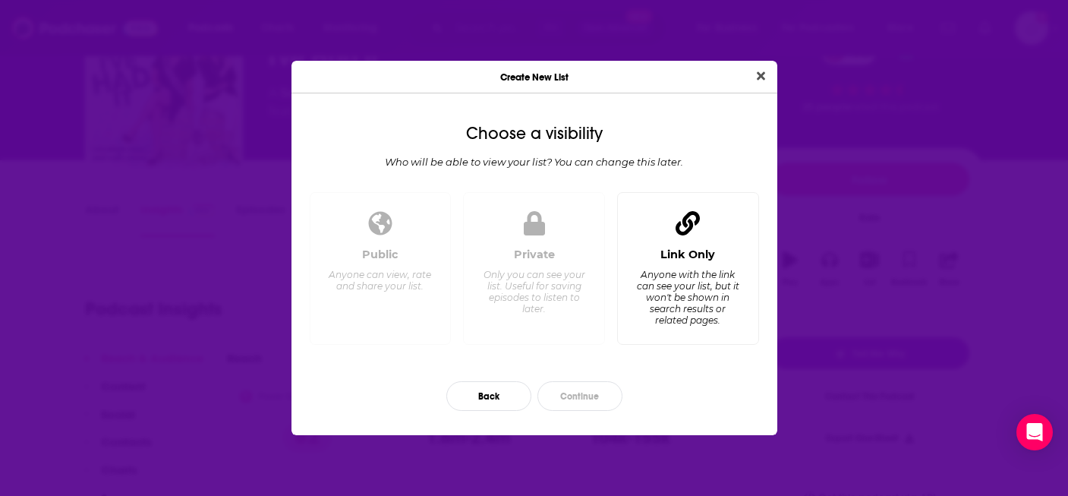
click at [672, 265] on div "Link Only Anyone with the link can see your list, but it won't be shown in sear…" at bounding box center [688, 289] width 116 height 84
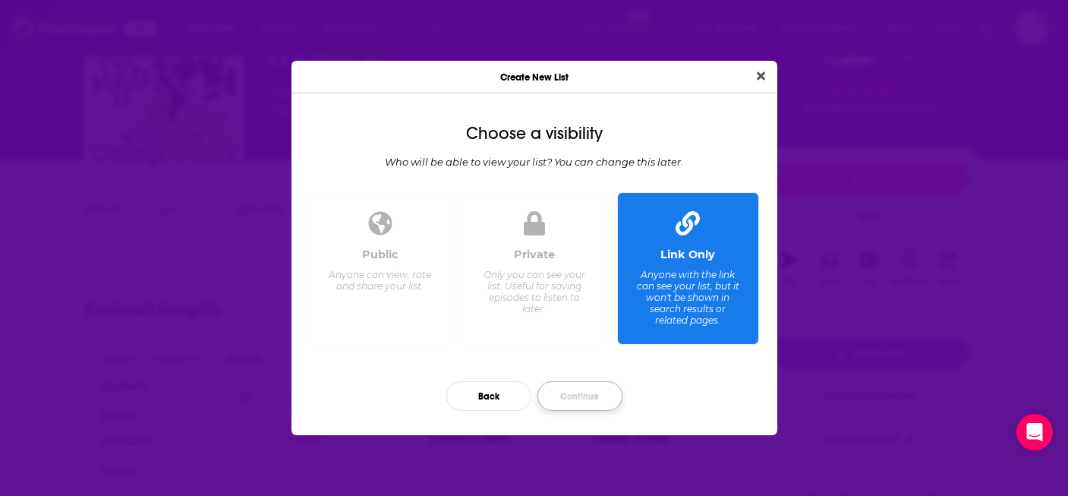
click at [608, 390] on button "Continue" at bounding box center [579, 396] width 85 height 30
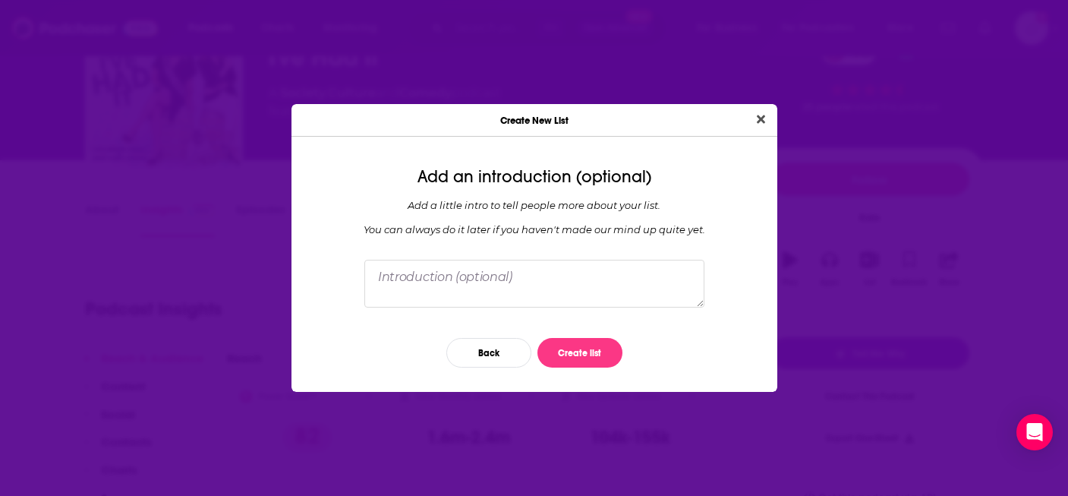
click at [586, 394] on div "Create New List Add an introduction (optional) Add a little intro to tell peopl…" at bounding box center [534, 248] width 1068 height 496
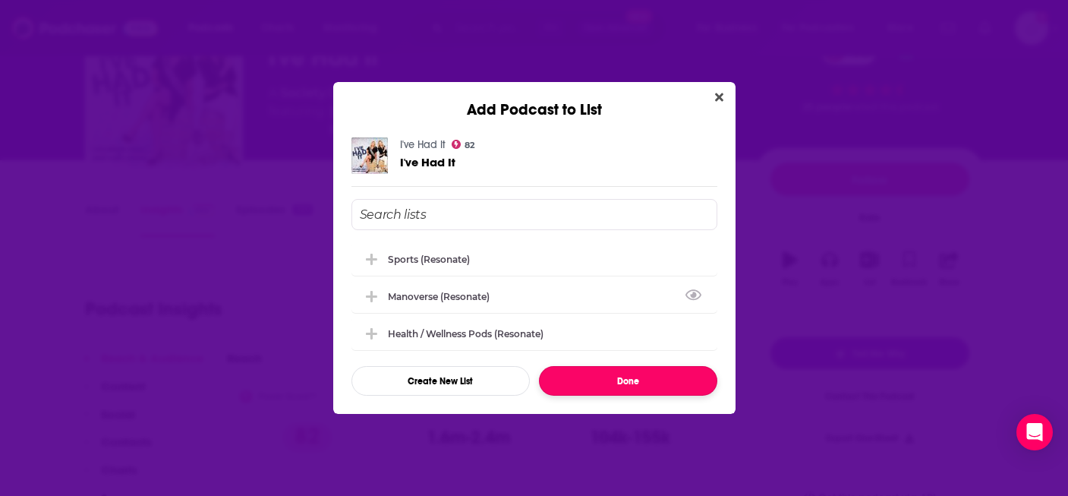
click at [693, 378] on button "Done" at bounding box center [628, 381] width 178 height 30
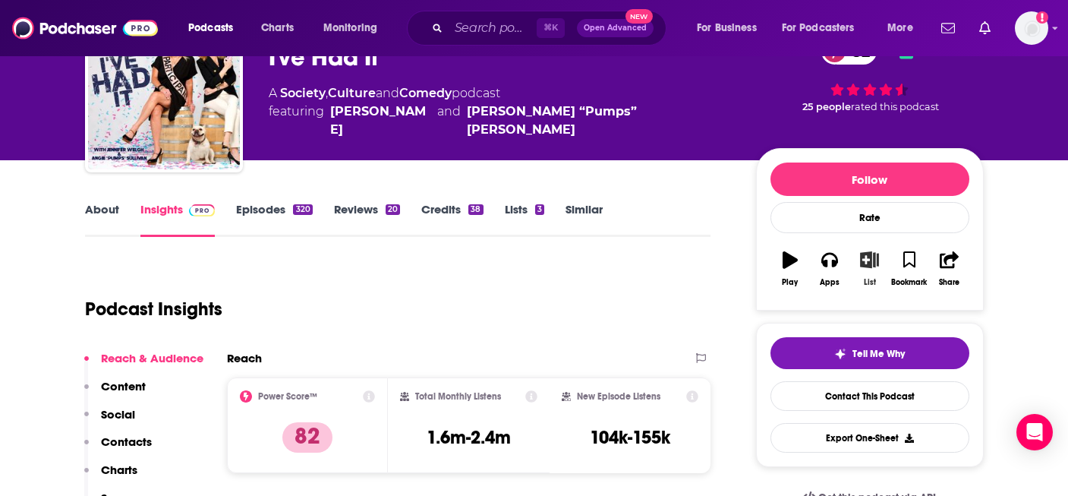
click at [866, 266] on icon "button" at bounding box center [869, 259] width 19 height 17
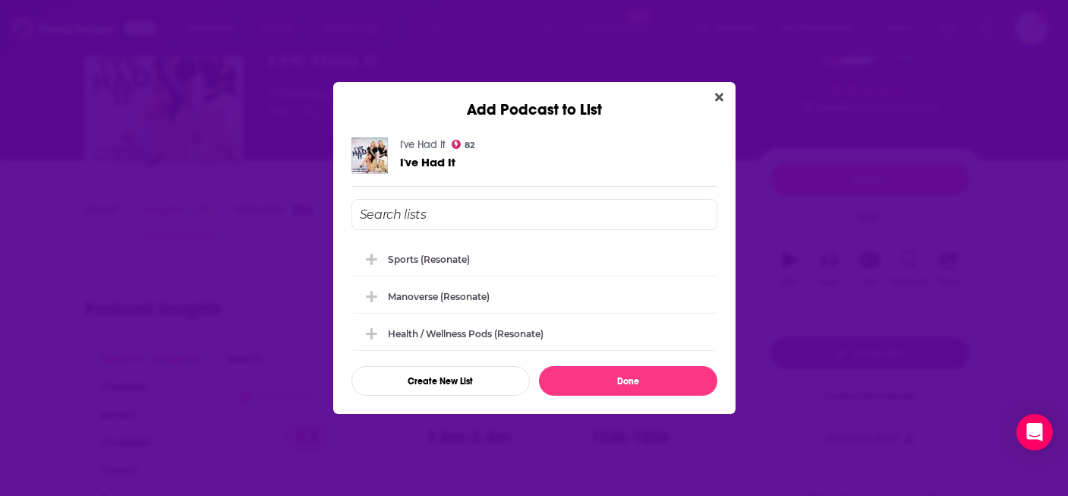
scroll to position [0, 0]
click at [715, 93] on icon "Close" at bounding box center [719, 97] width 8 height 12
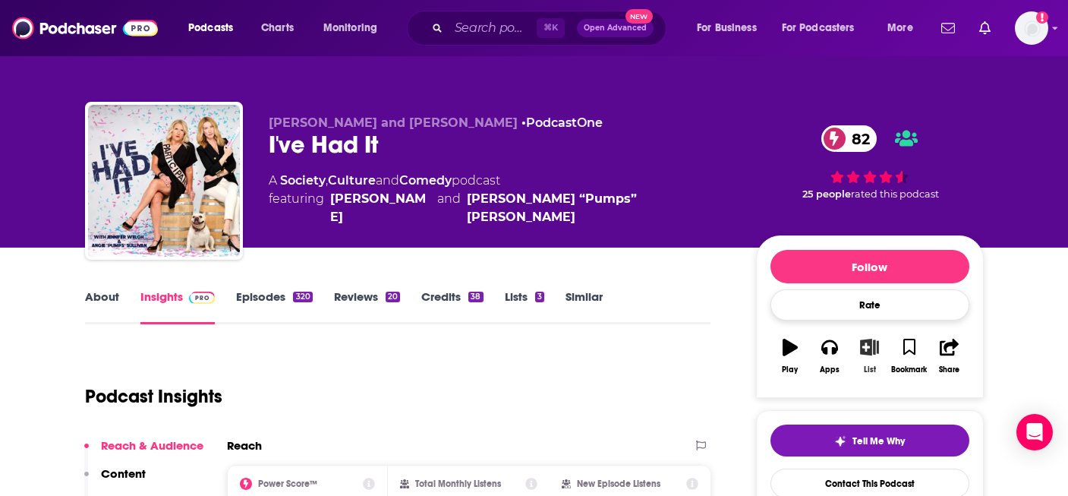
scroll to position [87, 0]
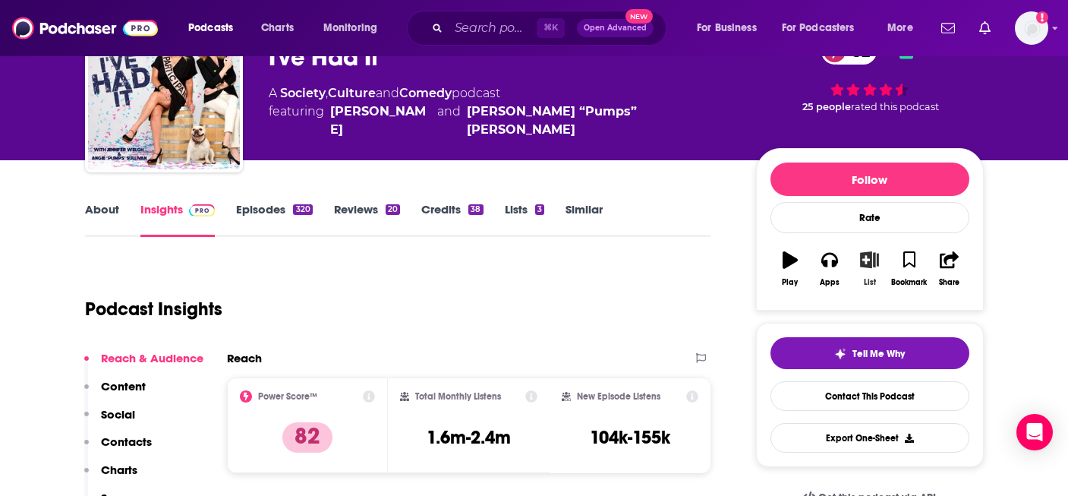
click at [867, 260] on icon "button" at bounding box center [869, 259] width 19 height 17
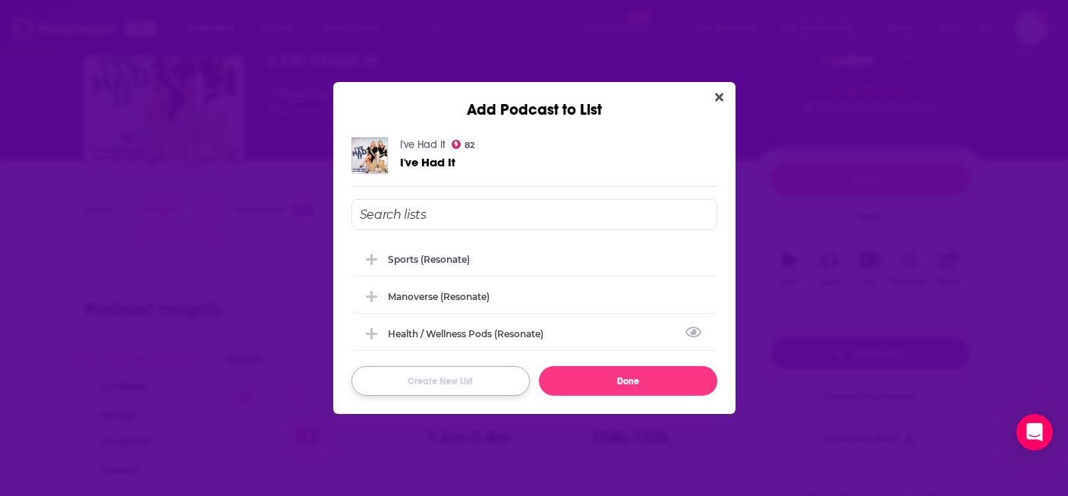
click at [437, 377] on button "Create New List" at bounding box center [440, 381] width 178 height 30
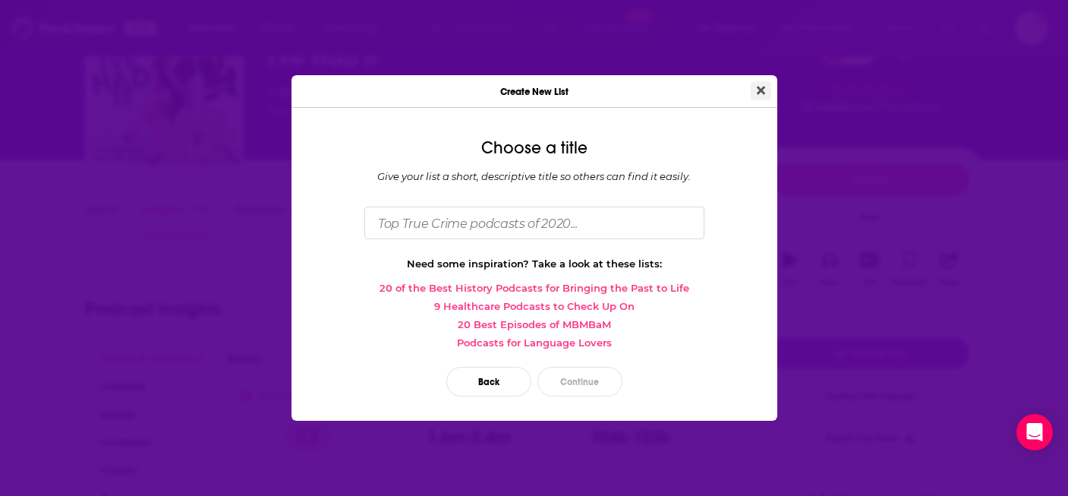
click at [757, 84] on icon "Close" at bounding box center [761, 90] width 8 height 12
